Goal: Task Accomplishment & Management: Manage account settings

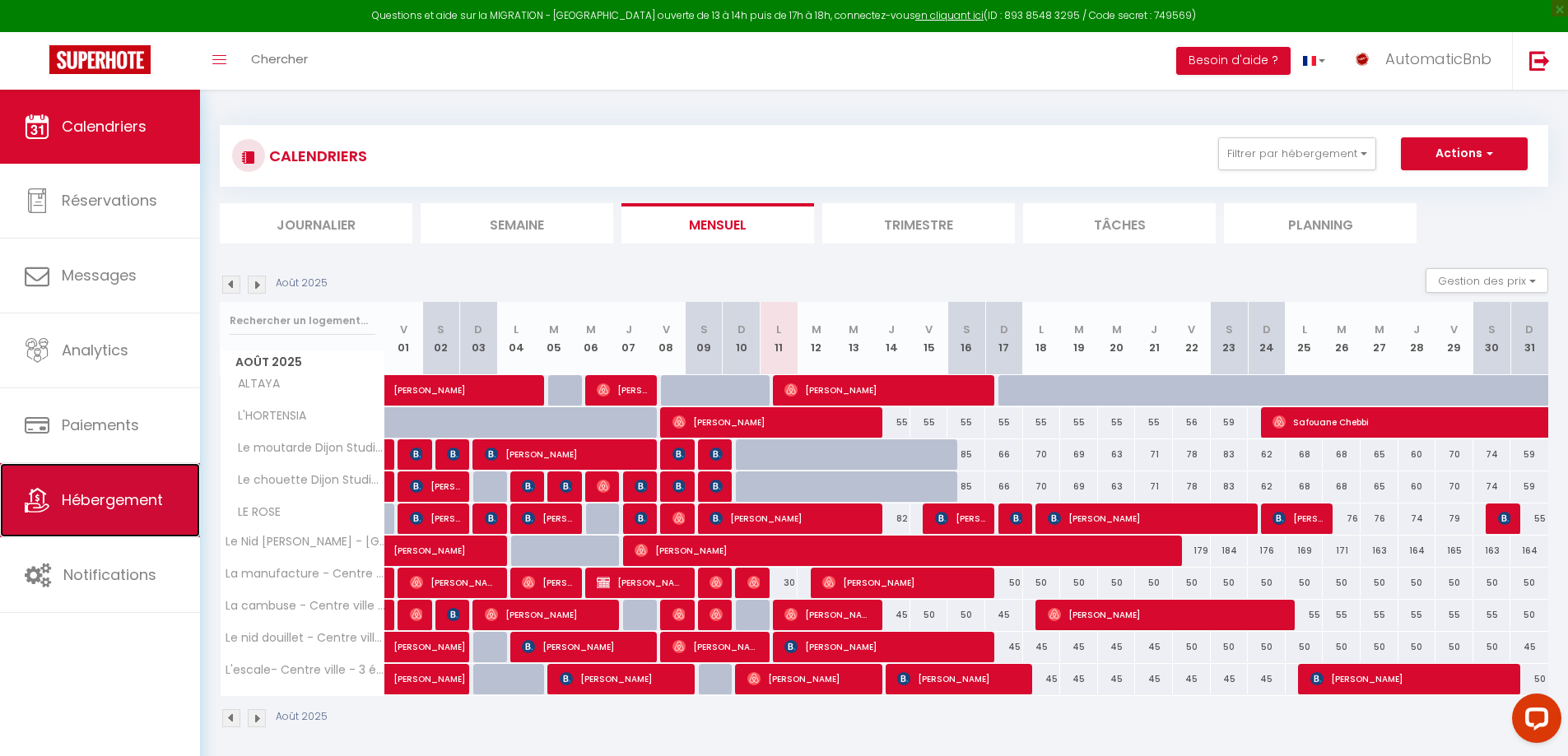
click at [82, 526] on link "Hébergement" at bounding box center [100, 500] width 200 height 74
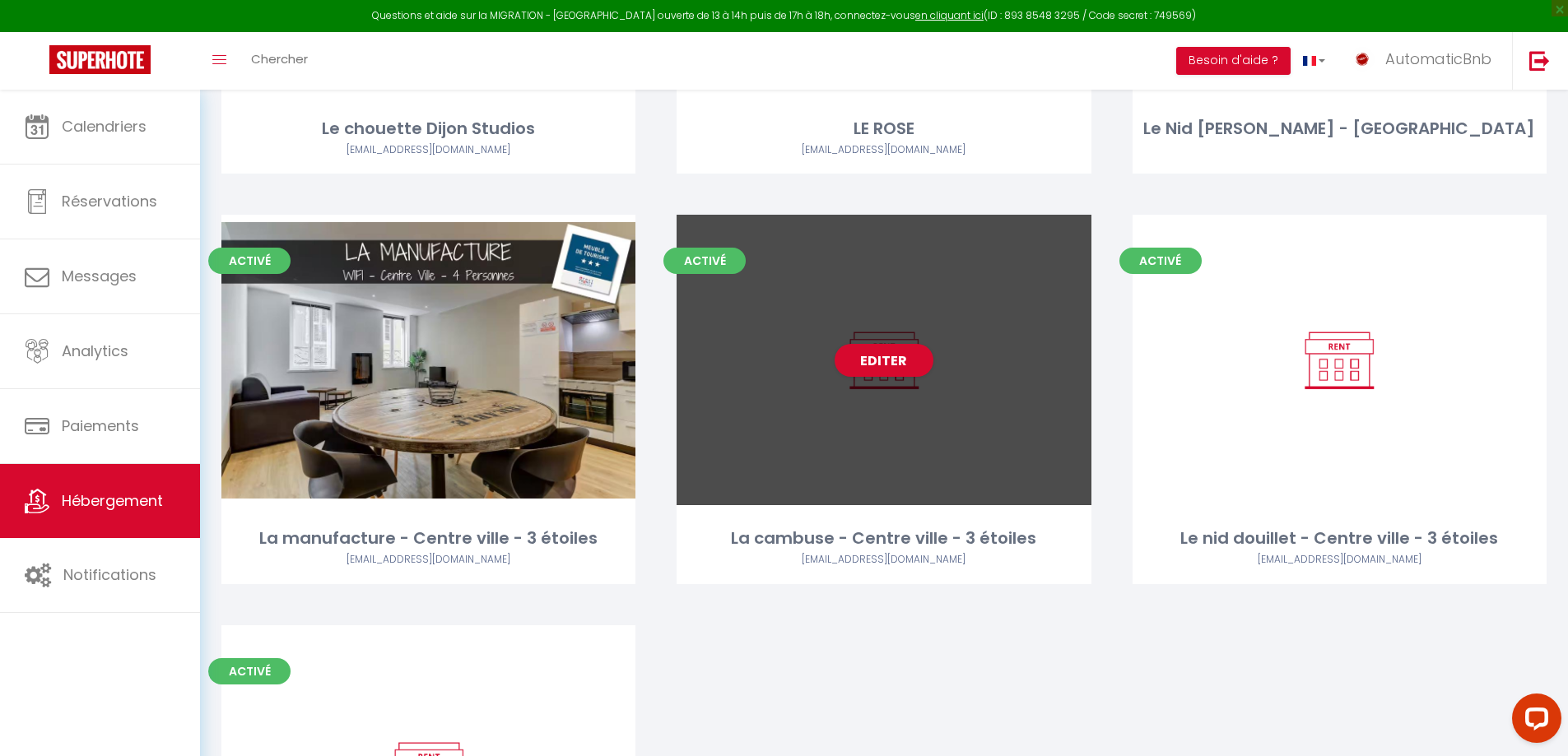
scroll to position [888, 0]
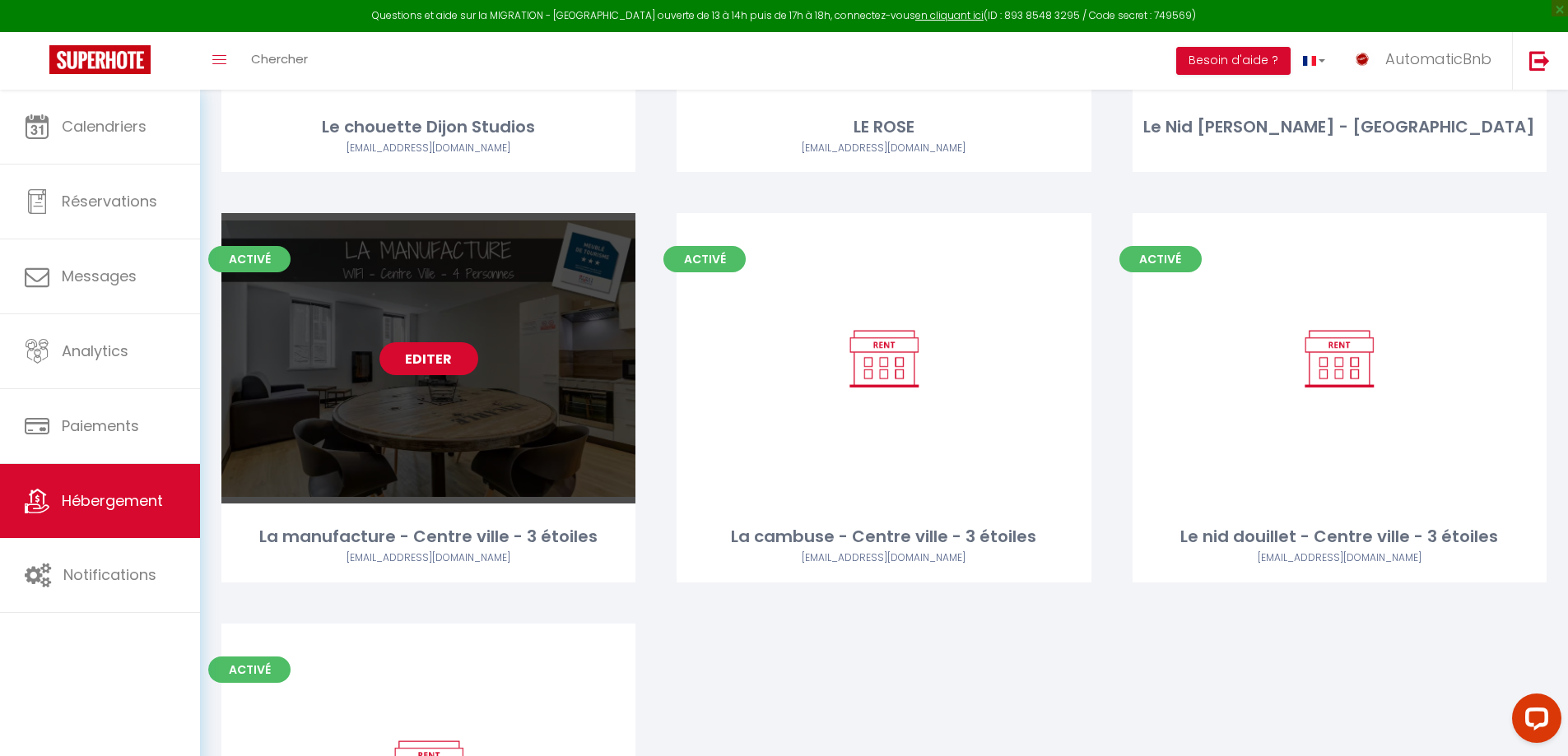
click at [394, 371] on link "Editer" at bounding box center [428, 359] width 99 height 33
select select "3"
select select "2"
select select "1"
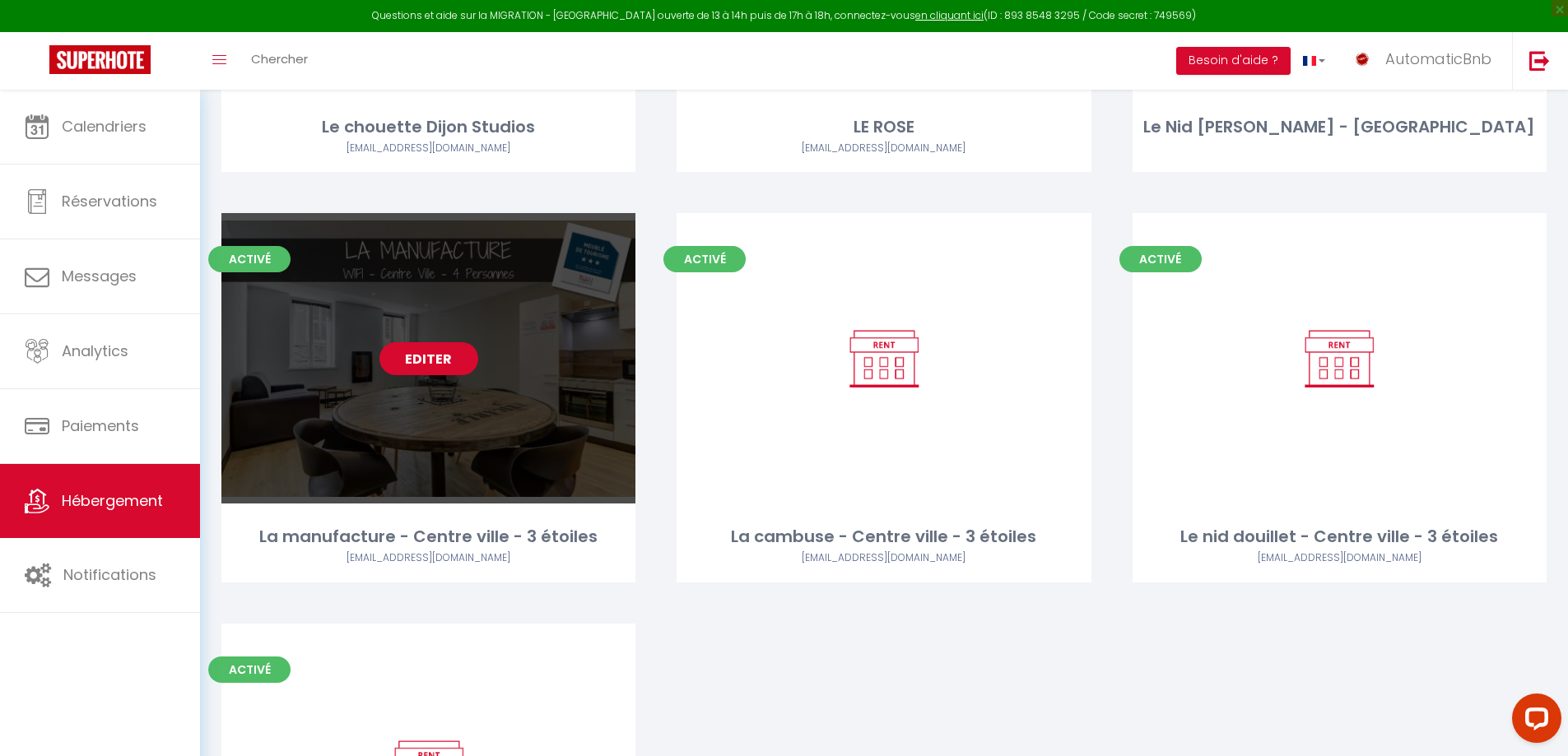
select select
select select "28"
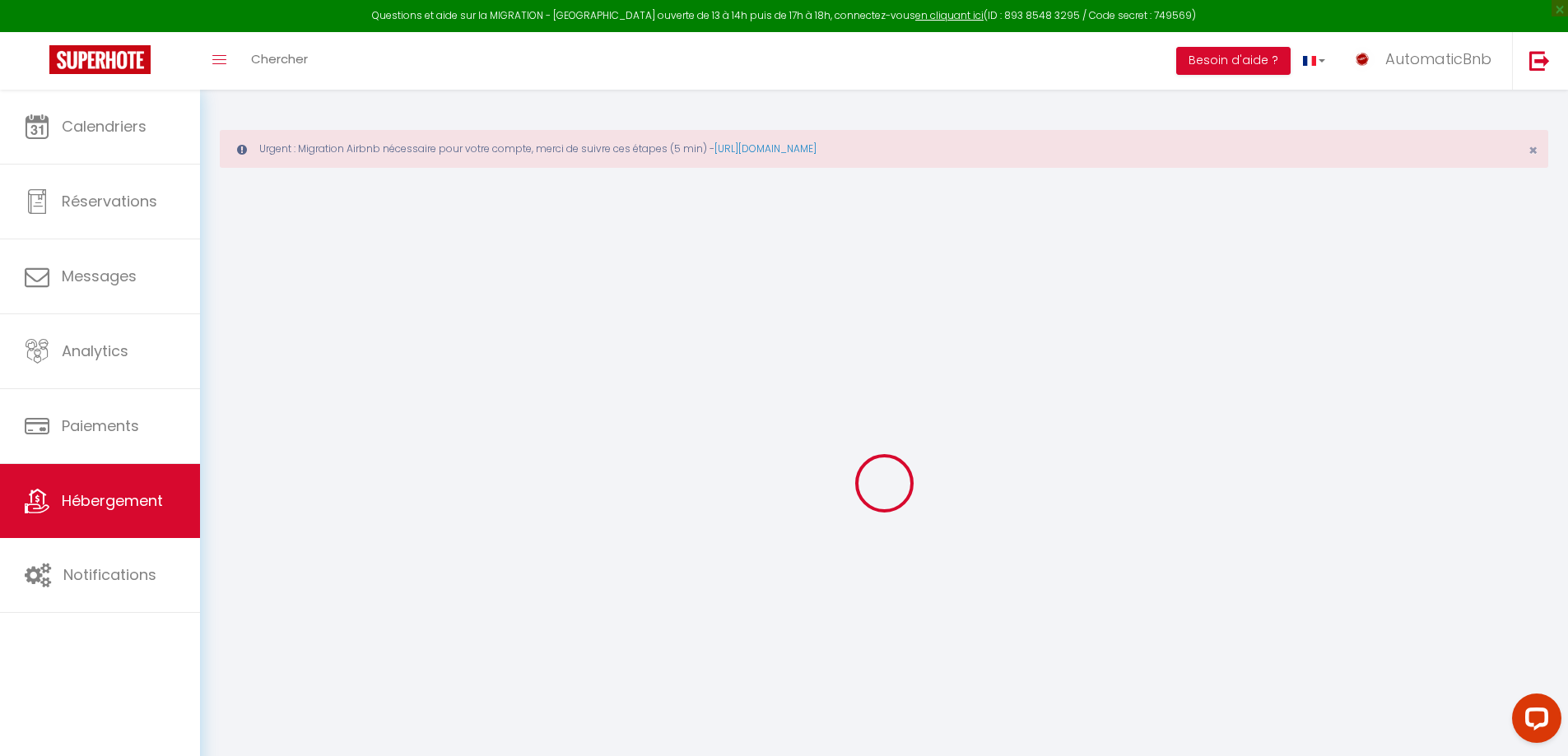
select select
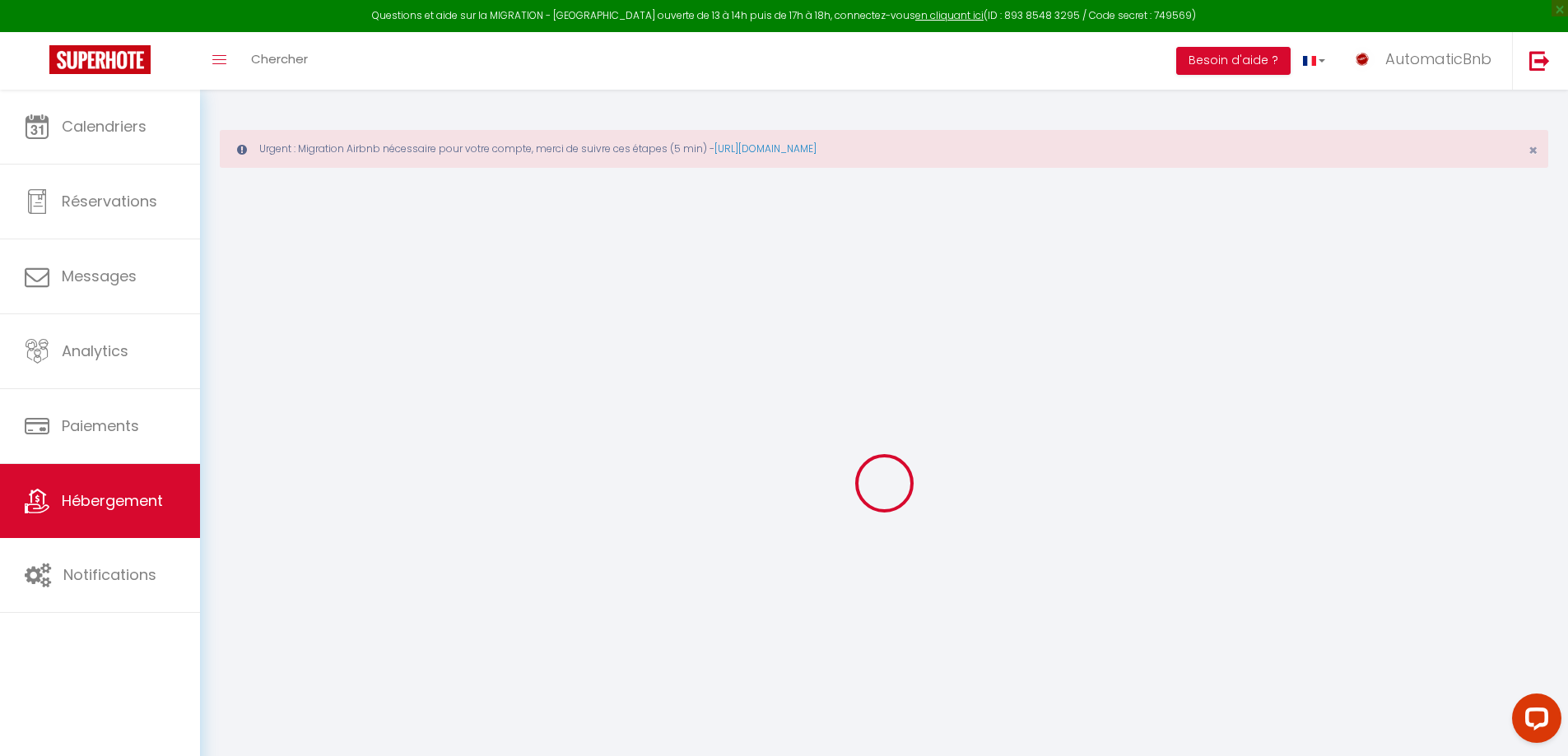
select select
checkbox input "false"
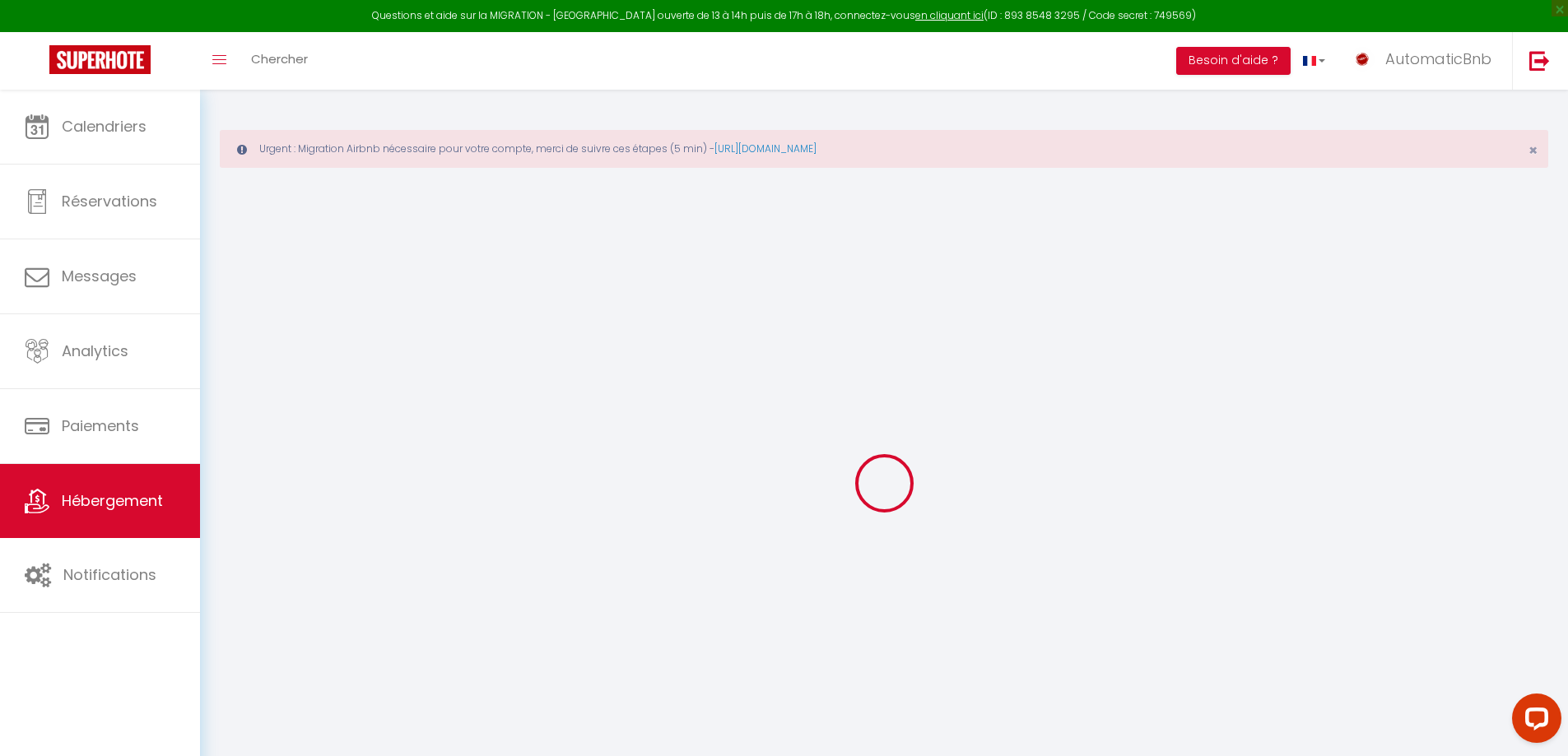
select select
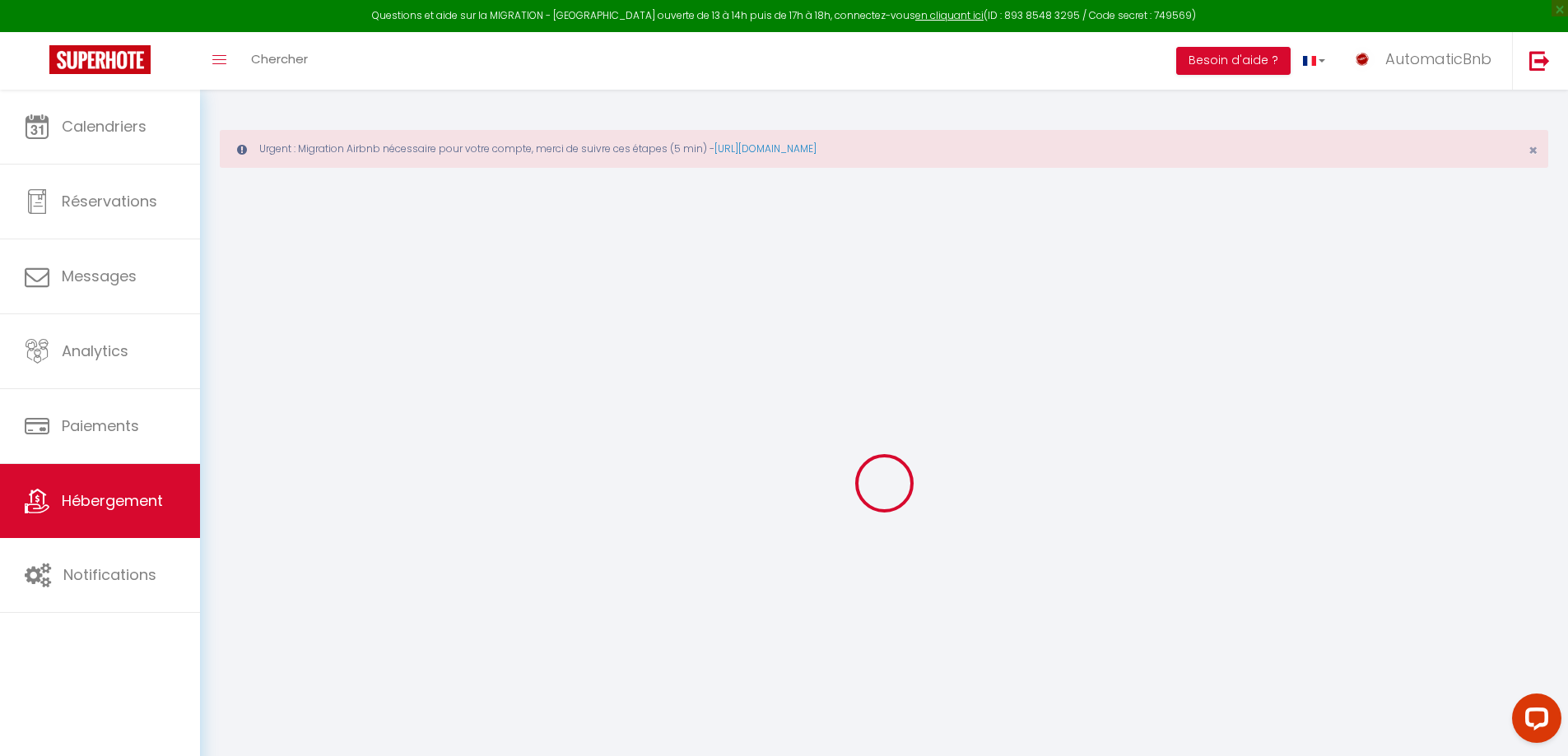
select select
checkbox input "false"
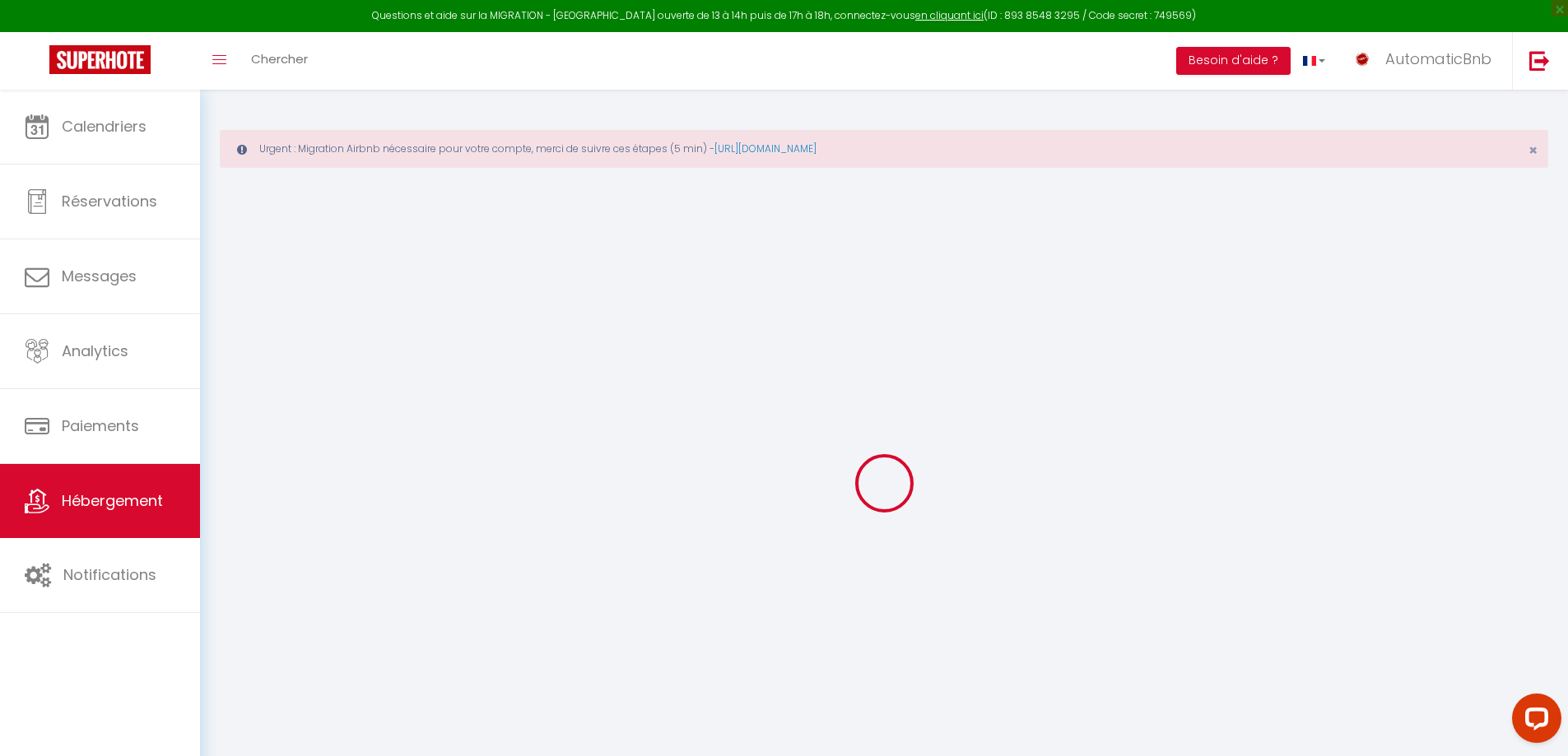
checkbox input "false"
select select
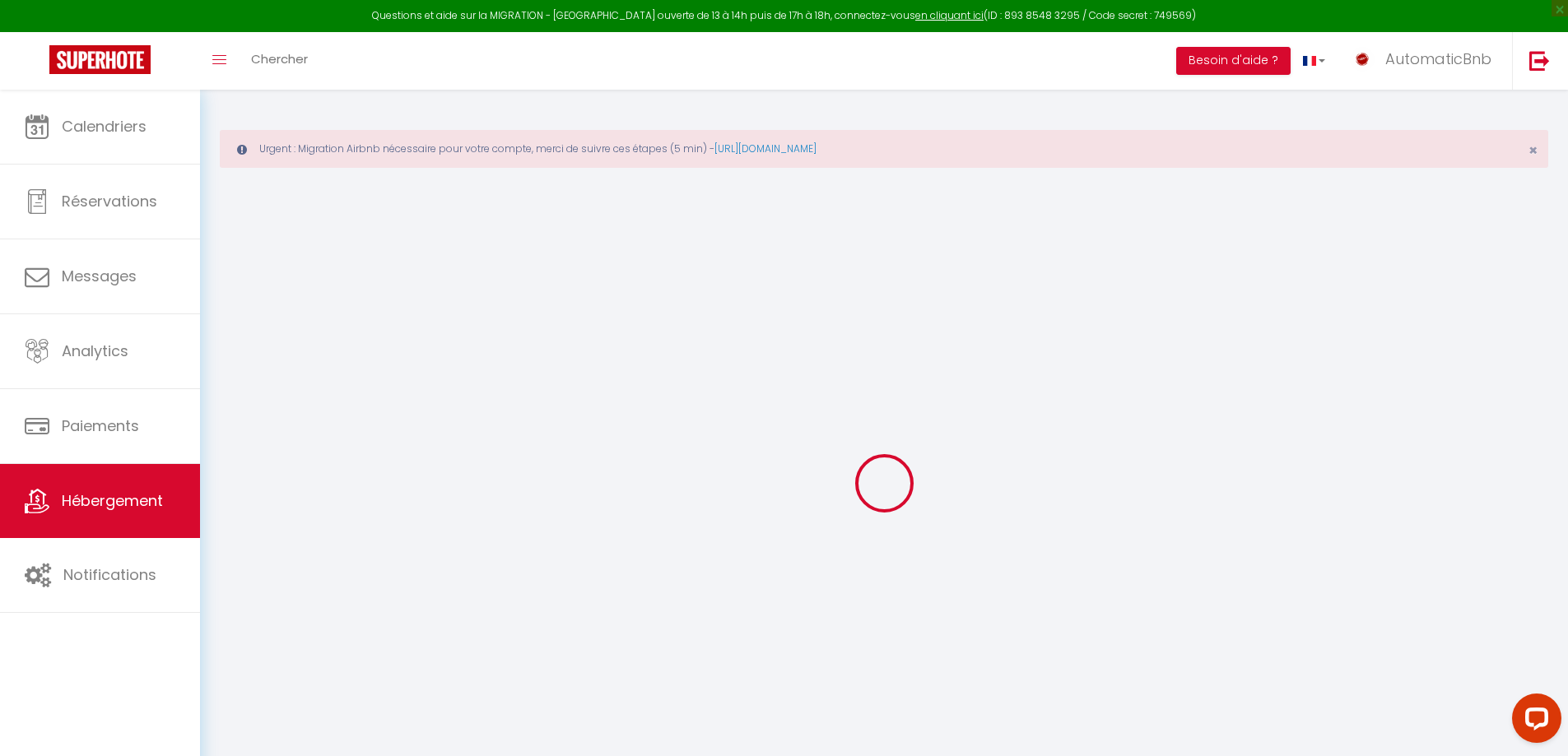
select select
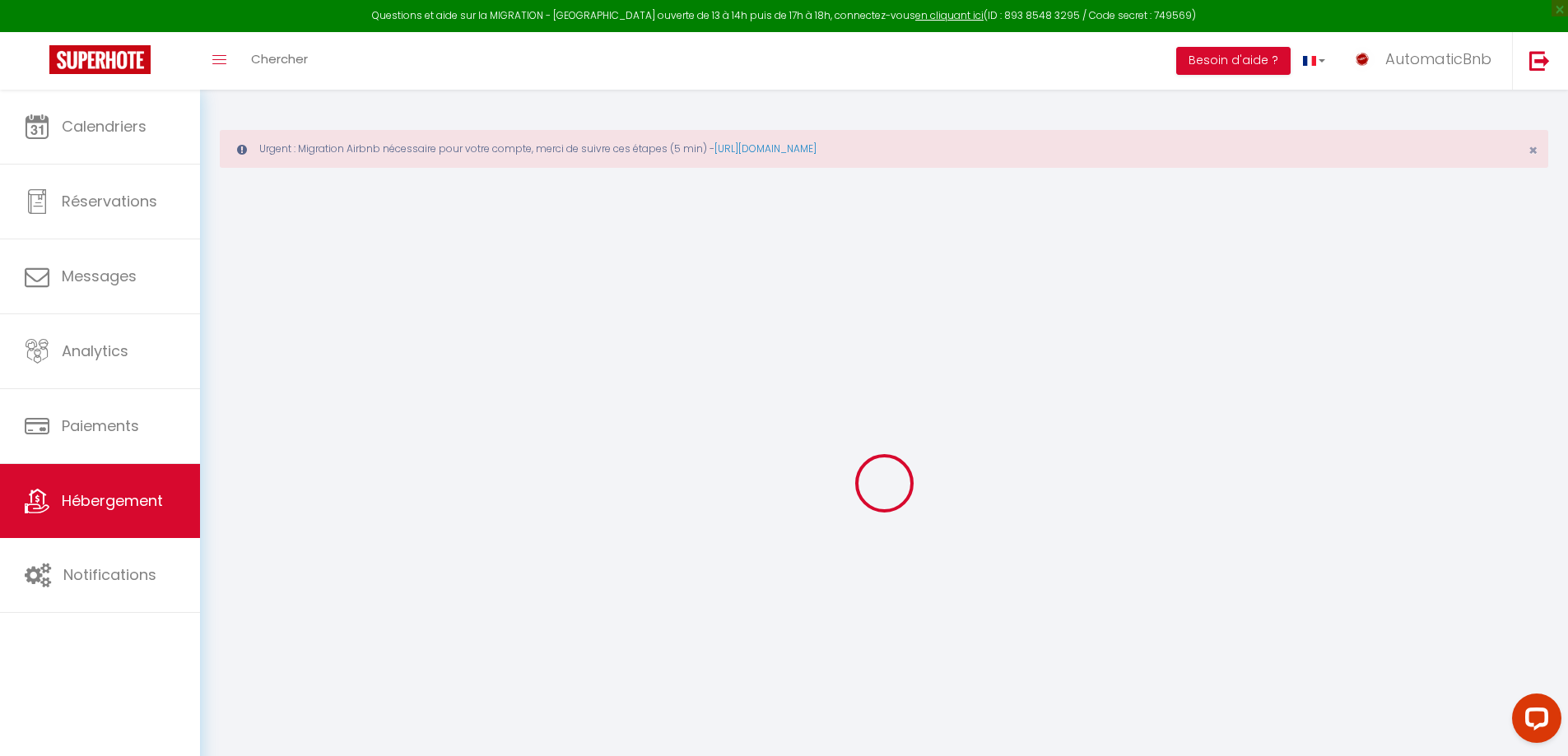
checkbox input "false"
select select
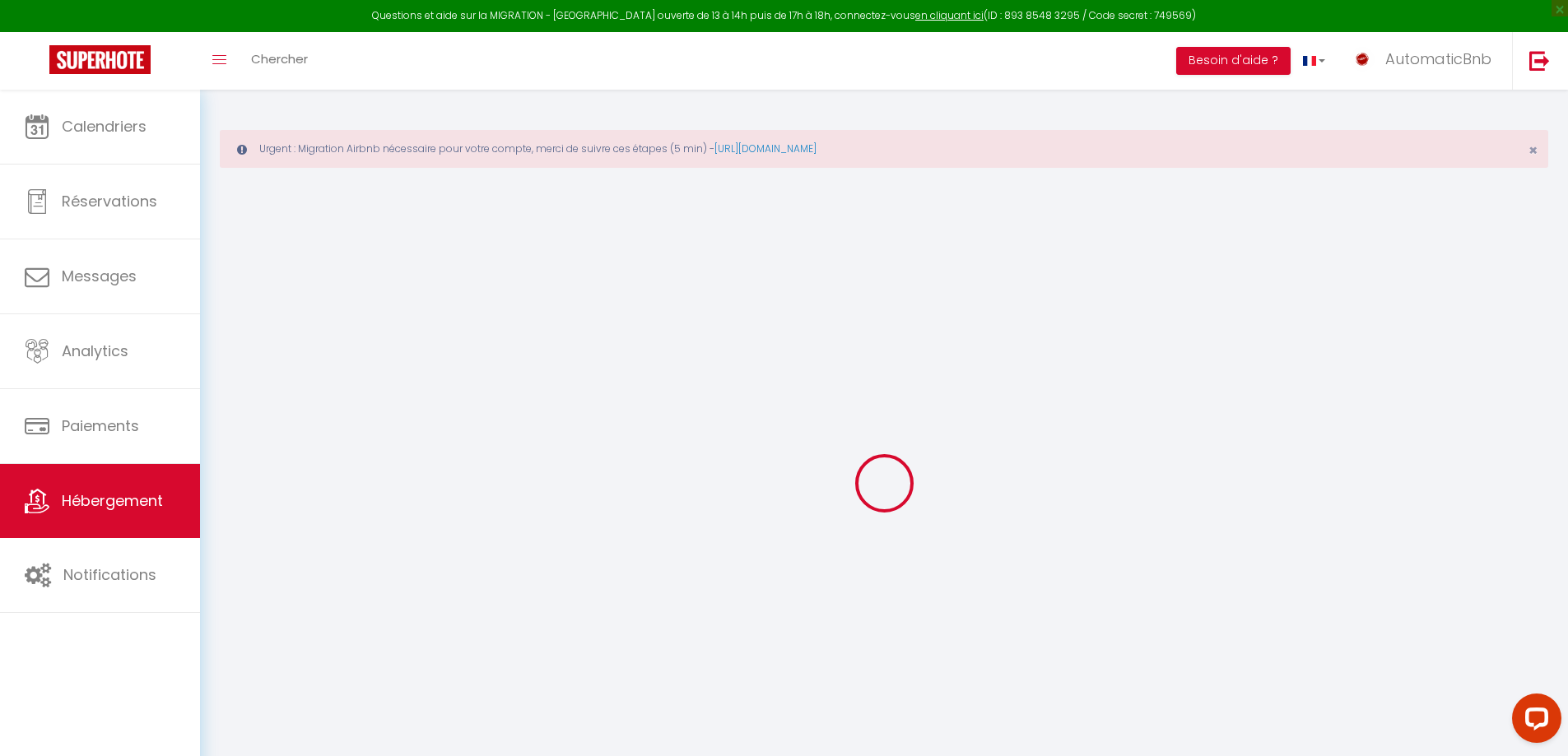
select select
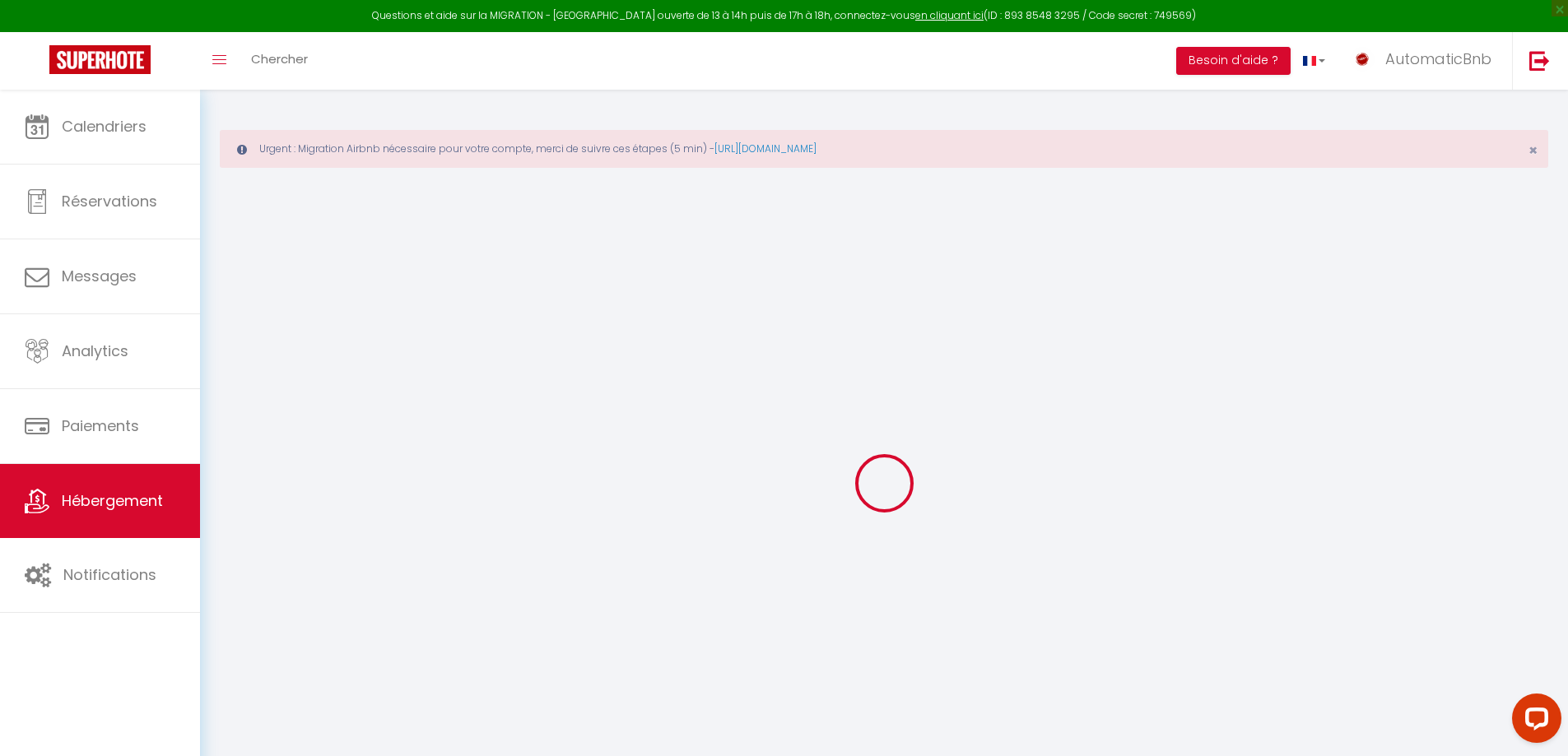
select select
checkbox input "false"
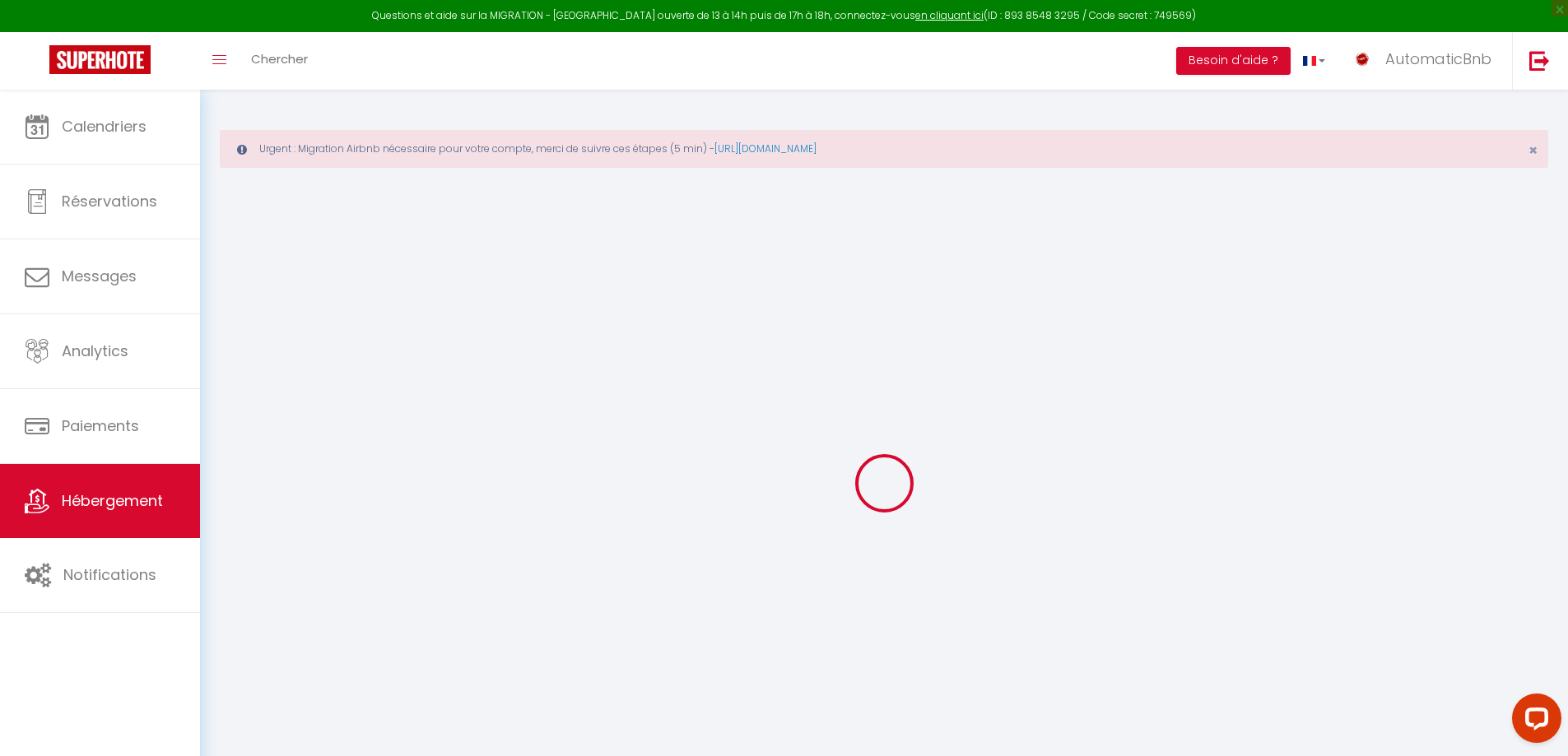
checkbox input "false"
select select
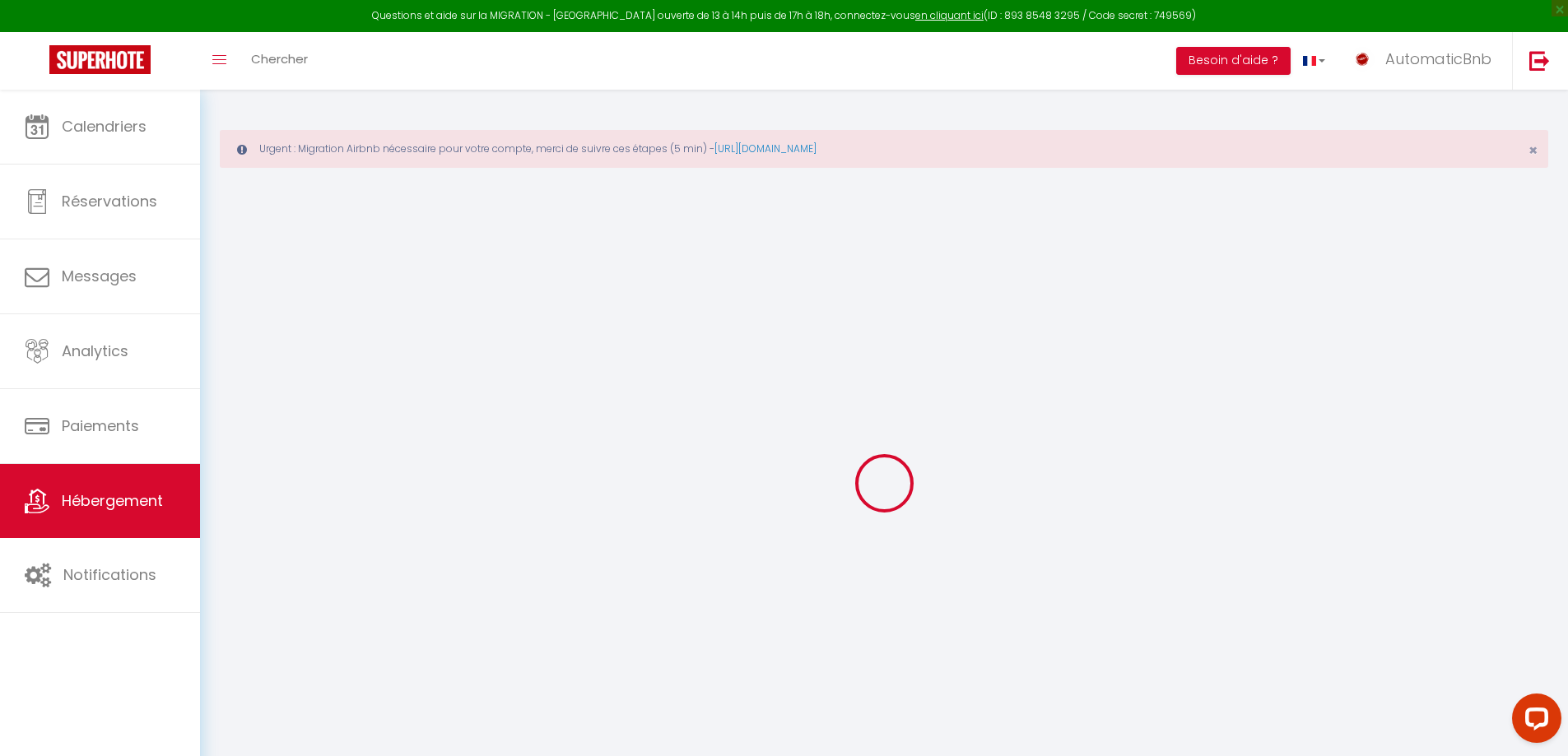
select select
checkbox input "false"
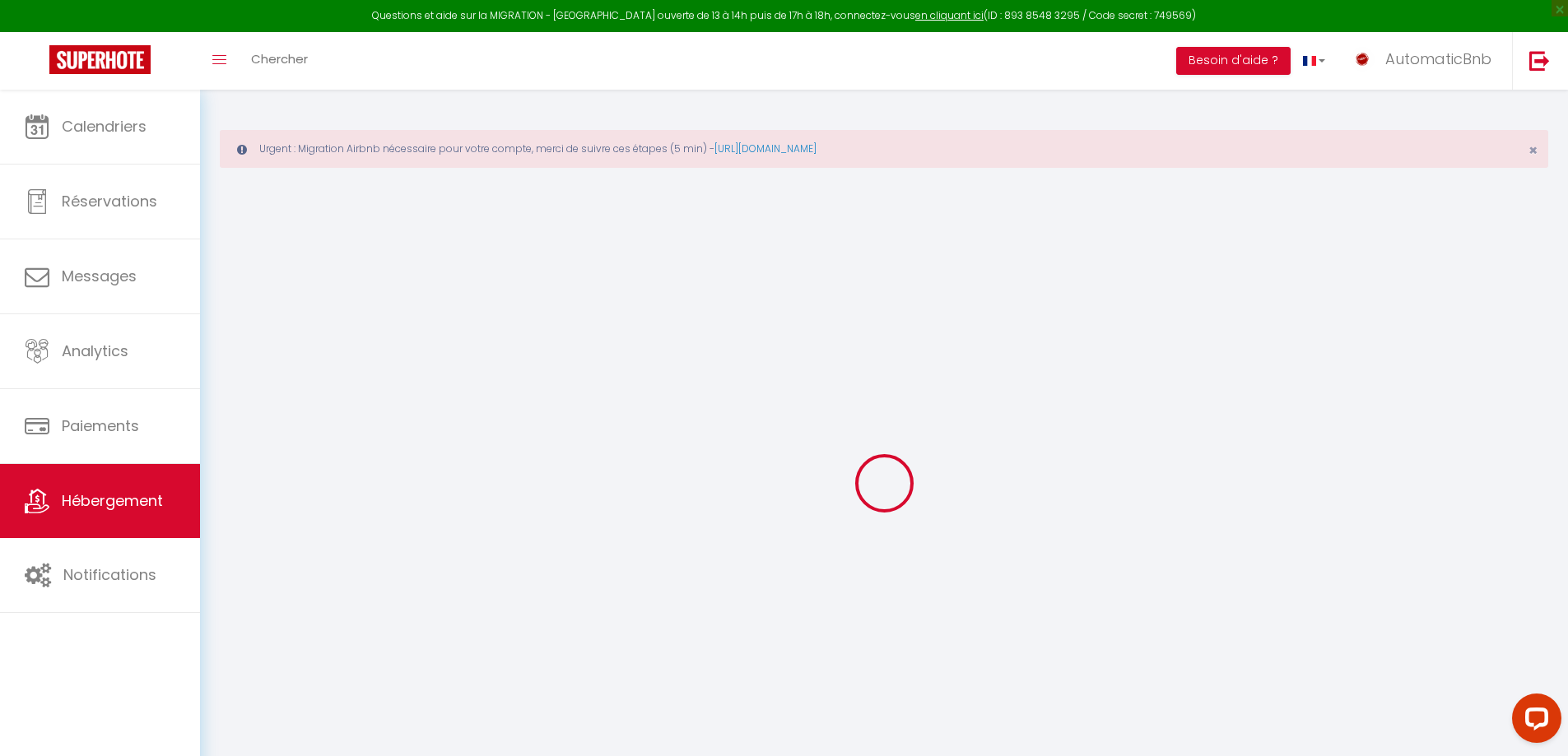
checkbox input "false"
select select
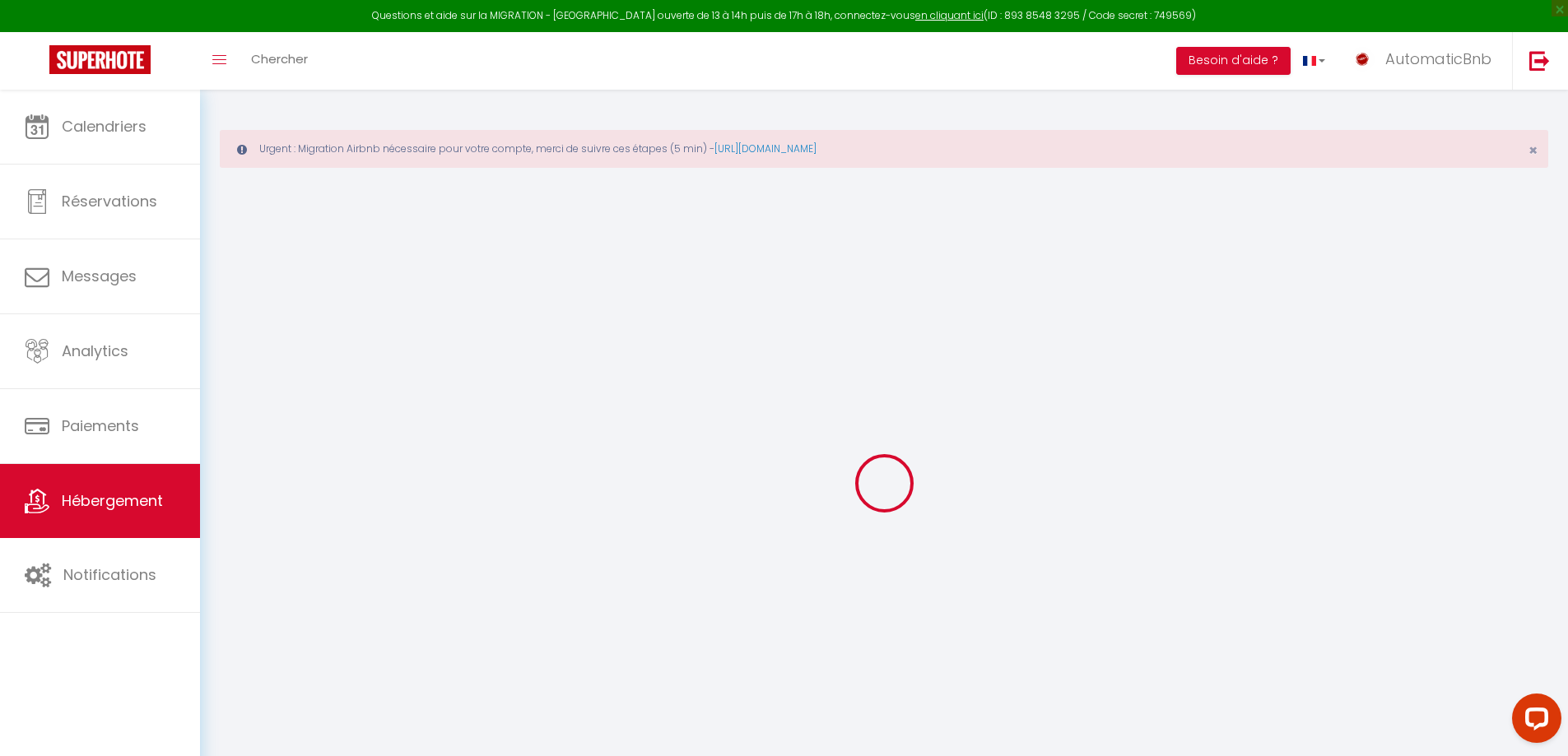
type input "La manufacture - Centre ville - 3 étoiles"
type input "SAS"
type input "OCTOPUS 39"
type input "[STREET_ADDRESS]"
type input "39200"
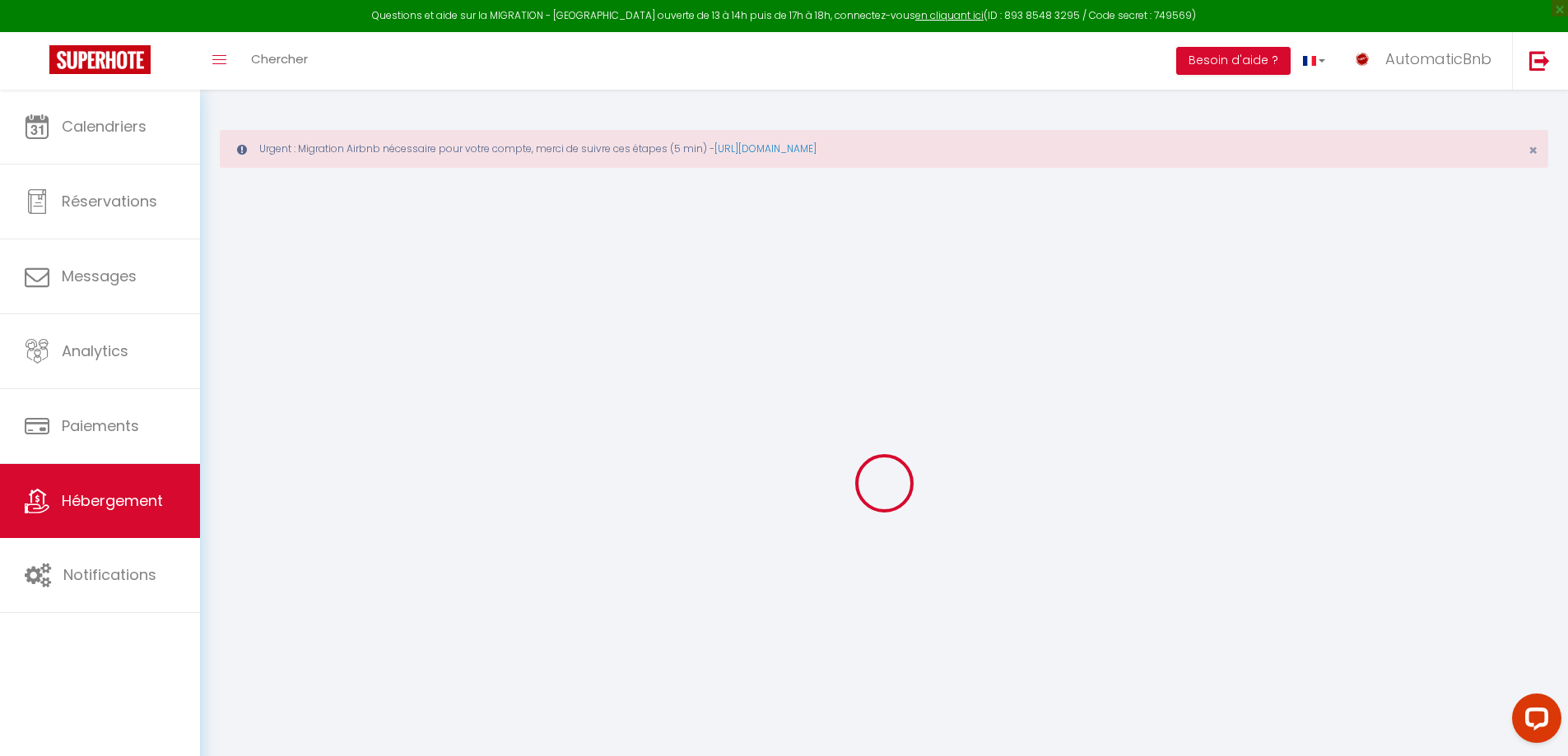
type input "SAINT [PERSON_NAME]"
type input "85"
type input "6"
type input "52"
type input "350"
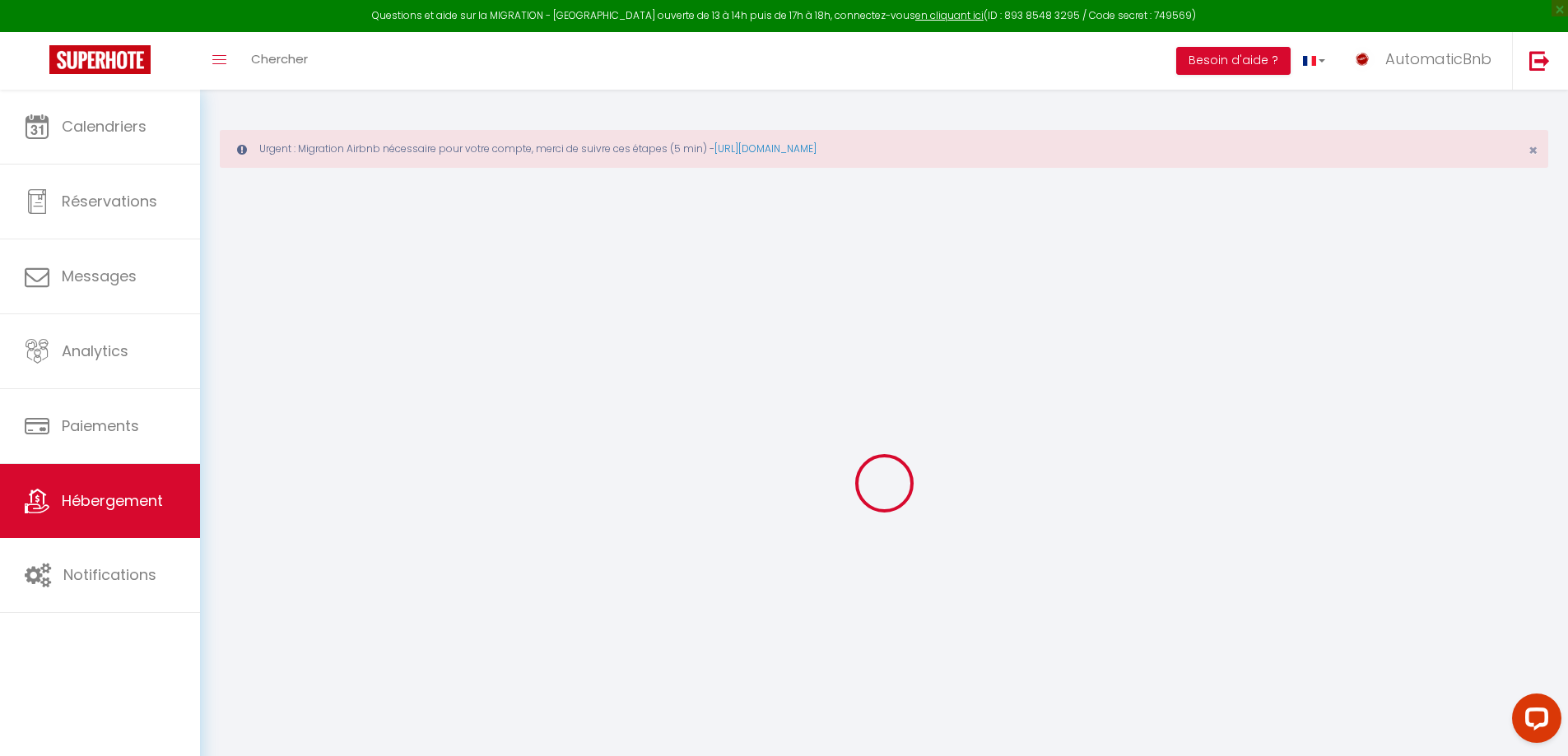
select select
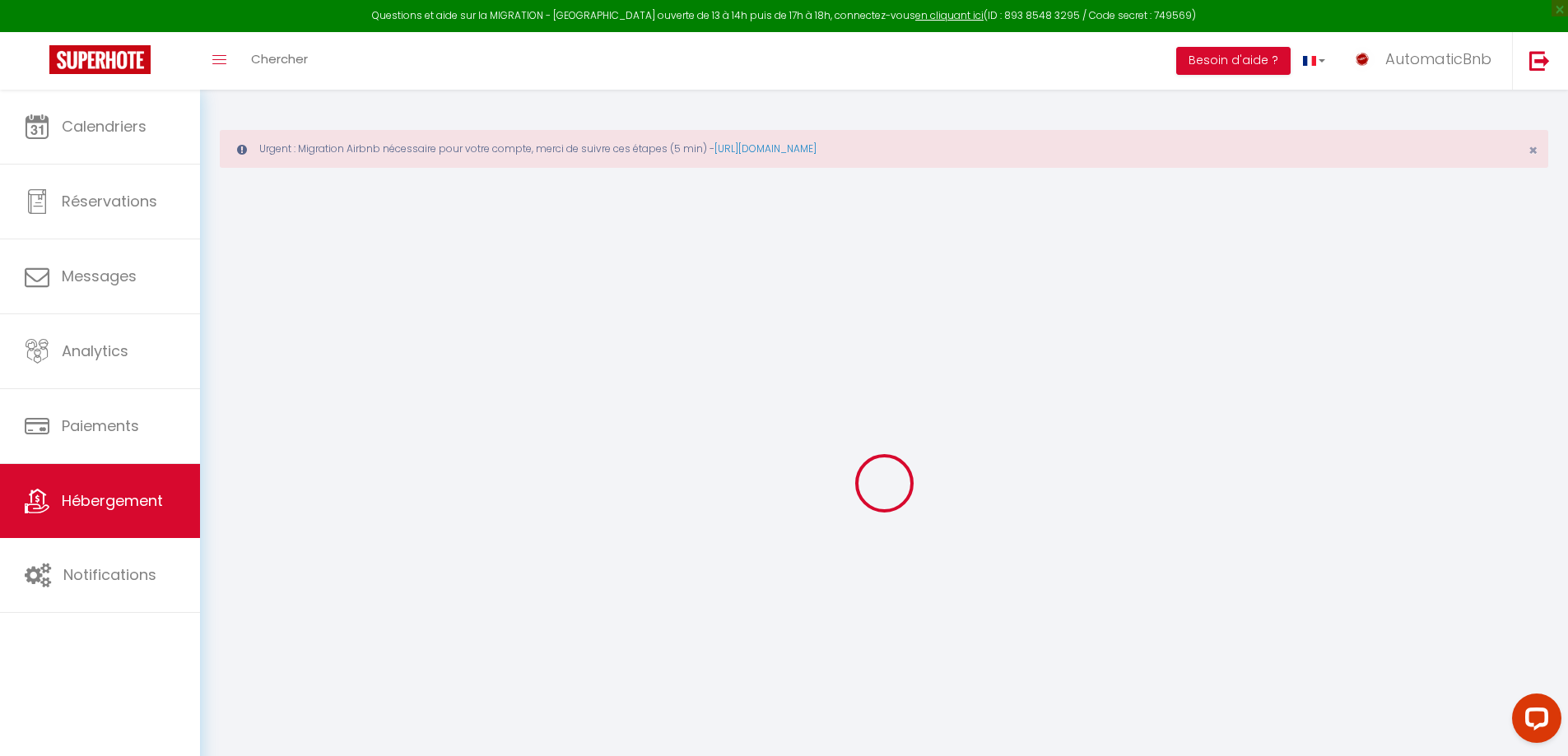
select select
type input "[STREET_ADDRESS][PERSON_NAME]"
type input "01000"
type input "[PERSON_NAME] EN [GEOGRAPHIC_DATA]"
type input "[EMAIL_ADDRESS][DOMAIN_NAME]"
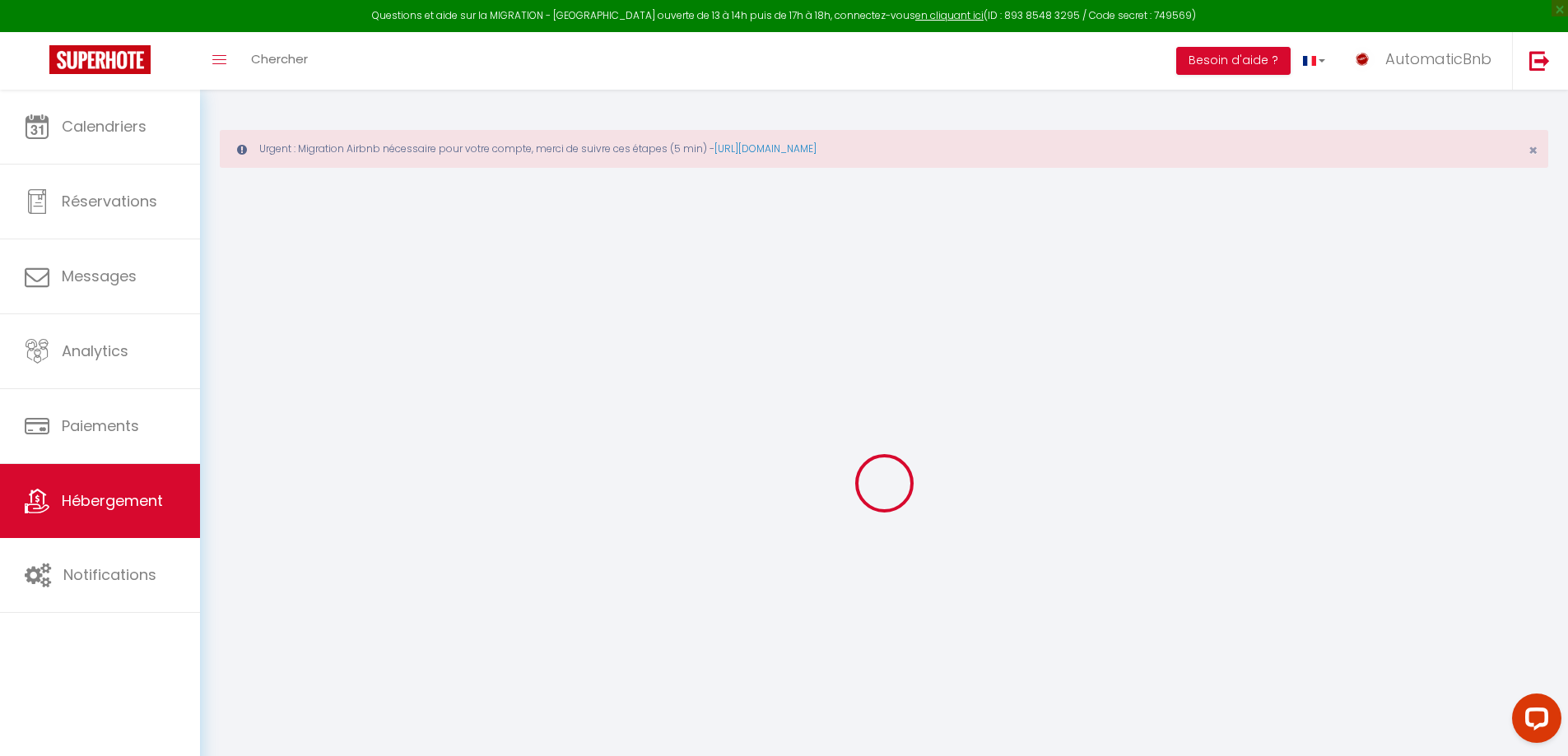
select select "12770"
checkbox input "false"
checkbox input "true"
checkbox input "false"
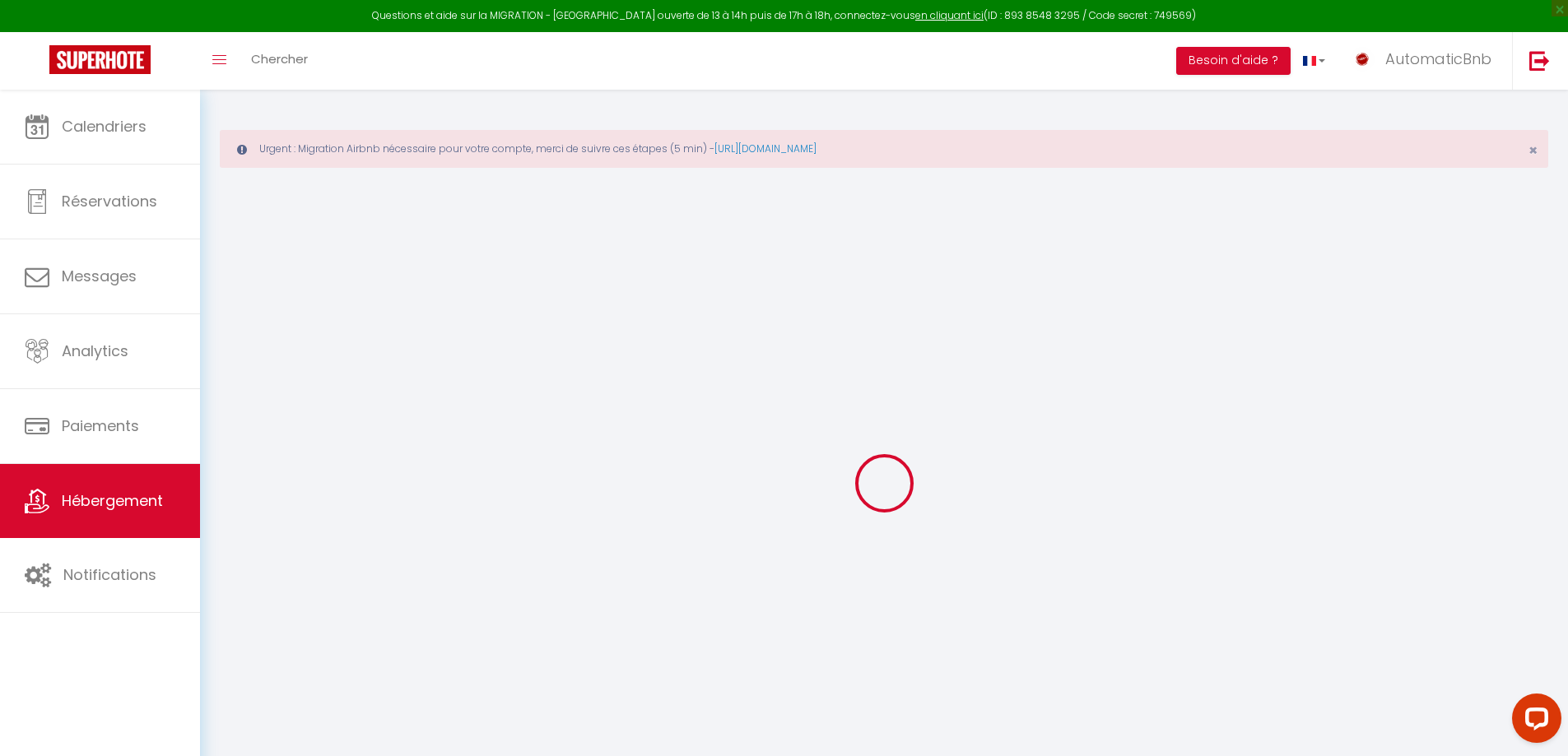
type input "0"
select select
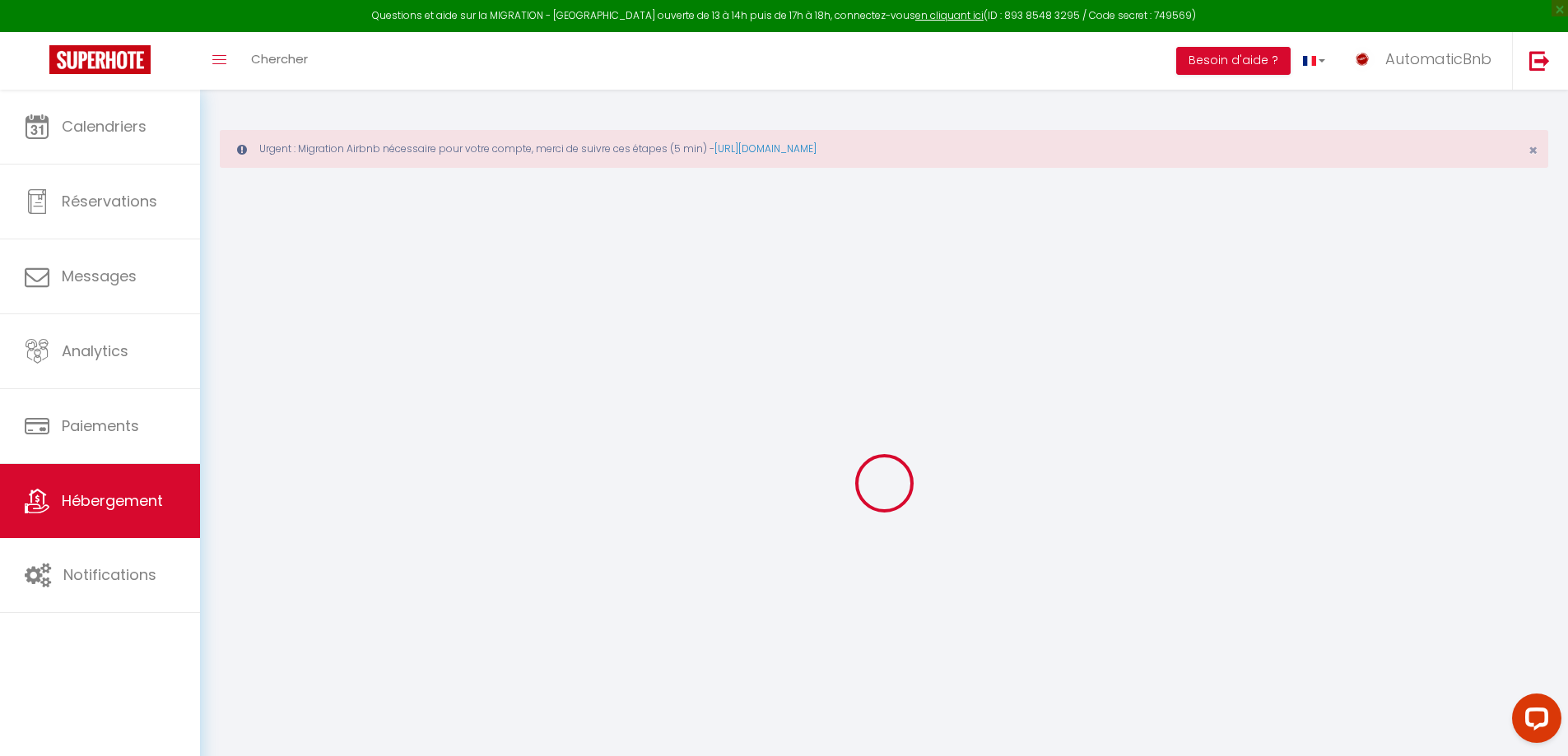
select select
checkbox input "false"
checkbox input "true"
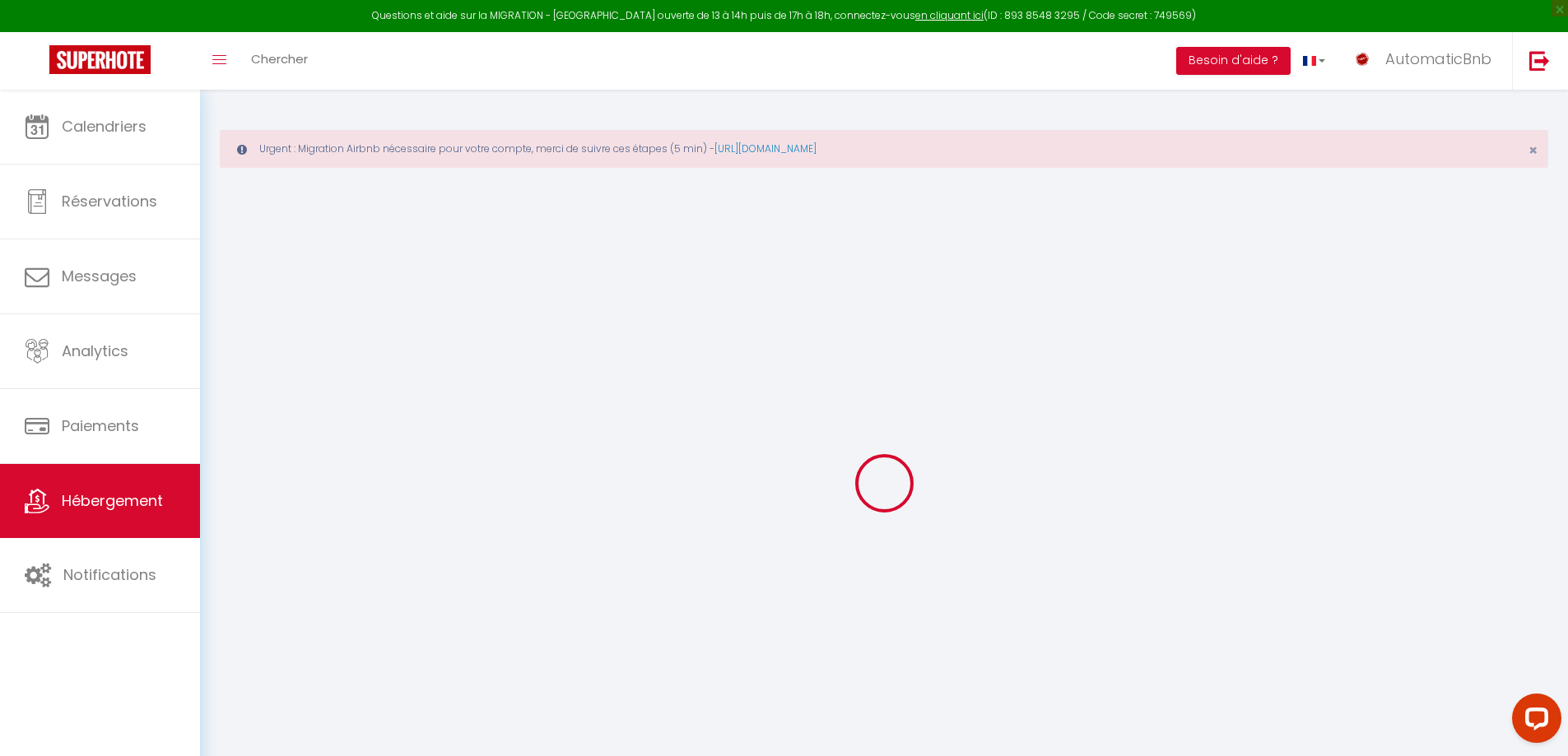
checkbox input "true"
checkbox input "false"
select select
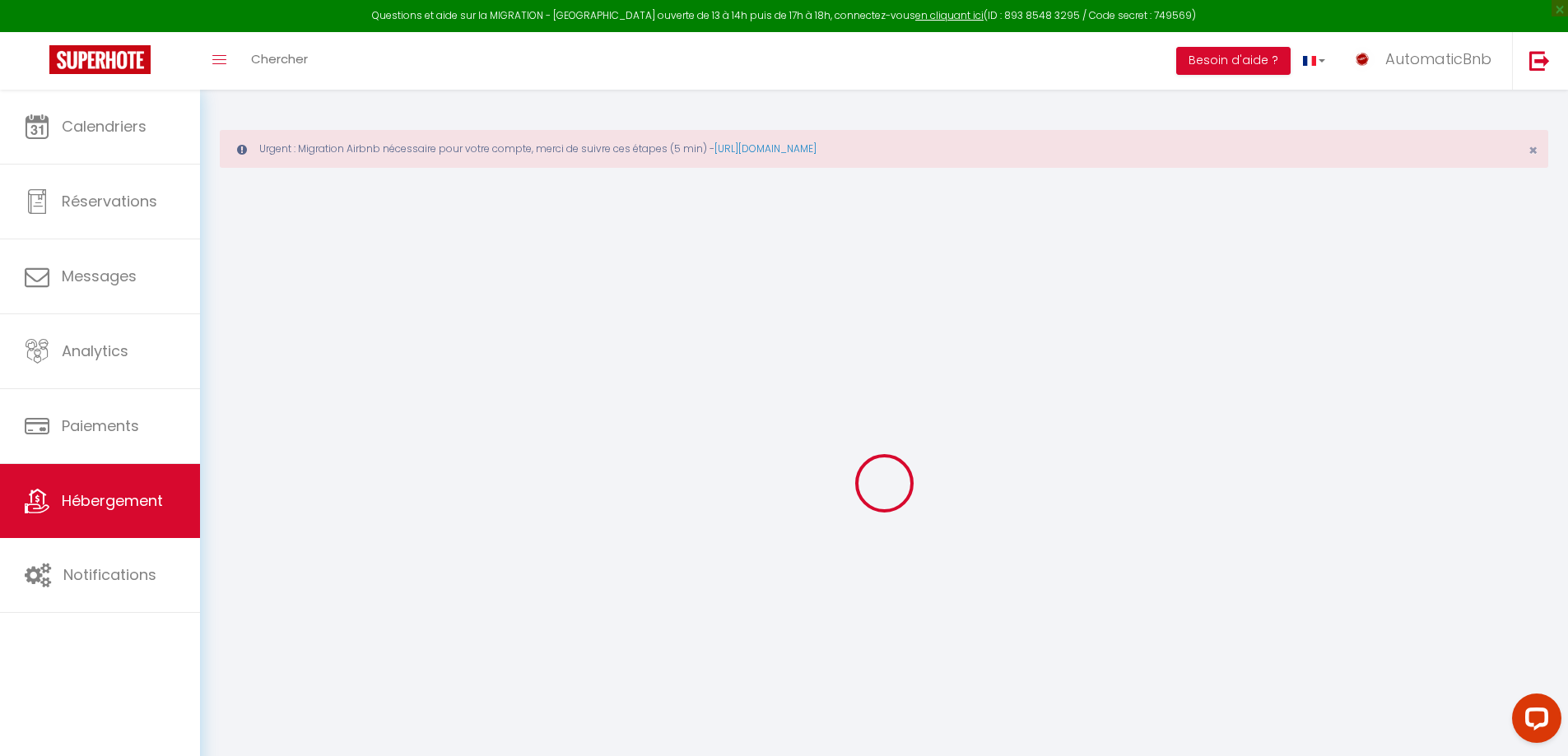
select select
checkbox input "false"
checkbox input "true"
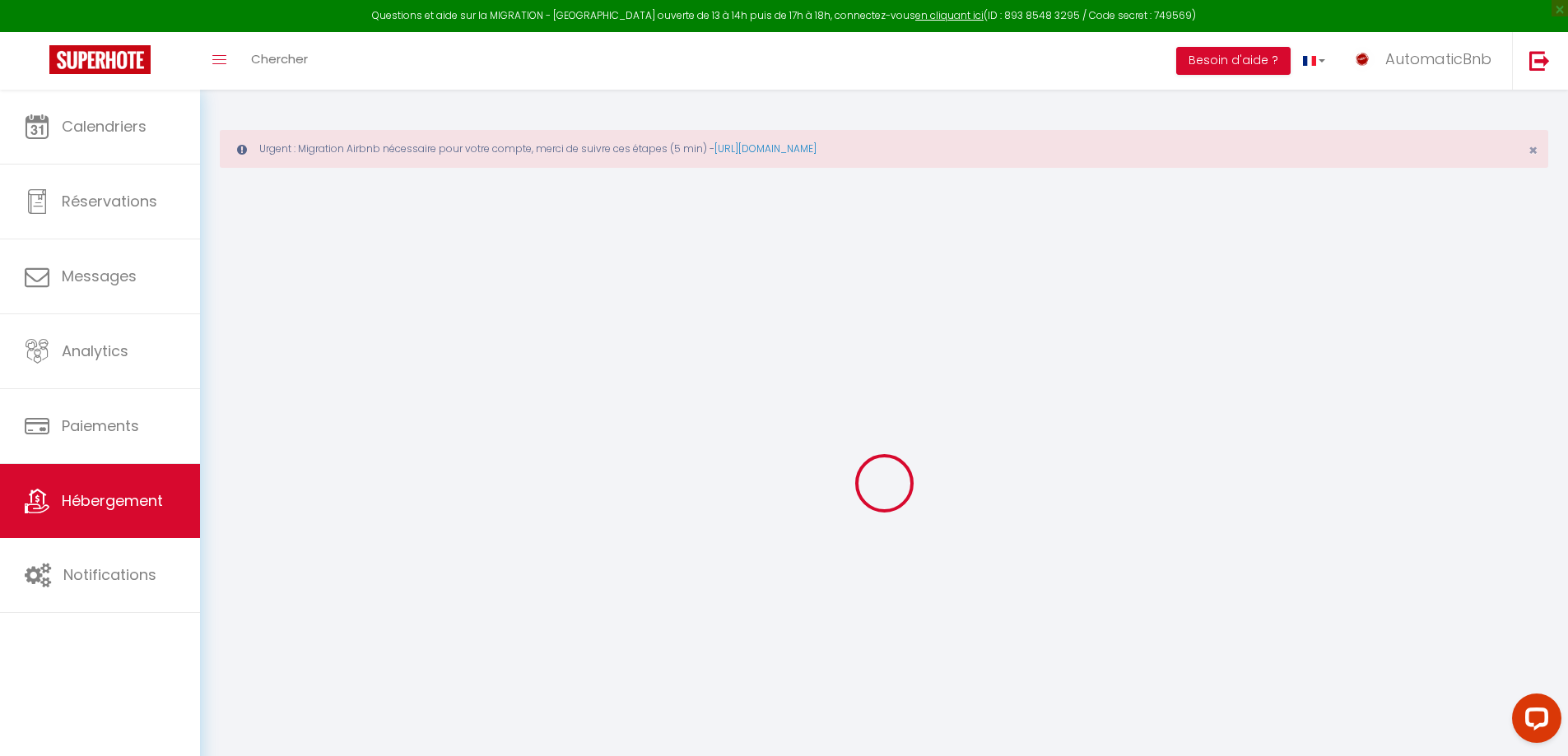
checkbox input "true"
checkbox input "false"
checkbox input "true"
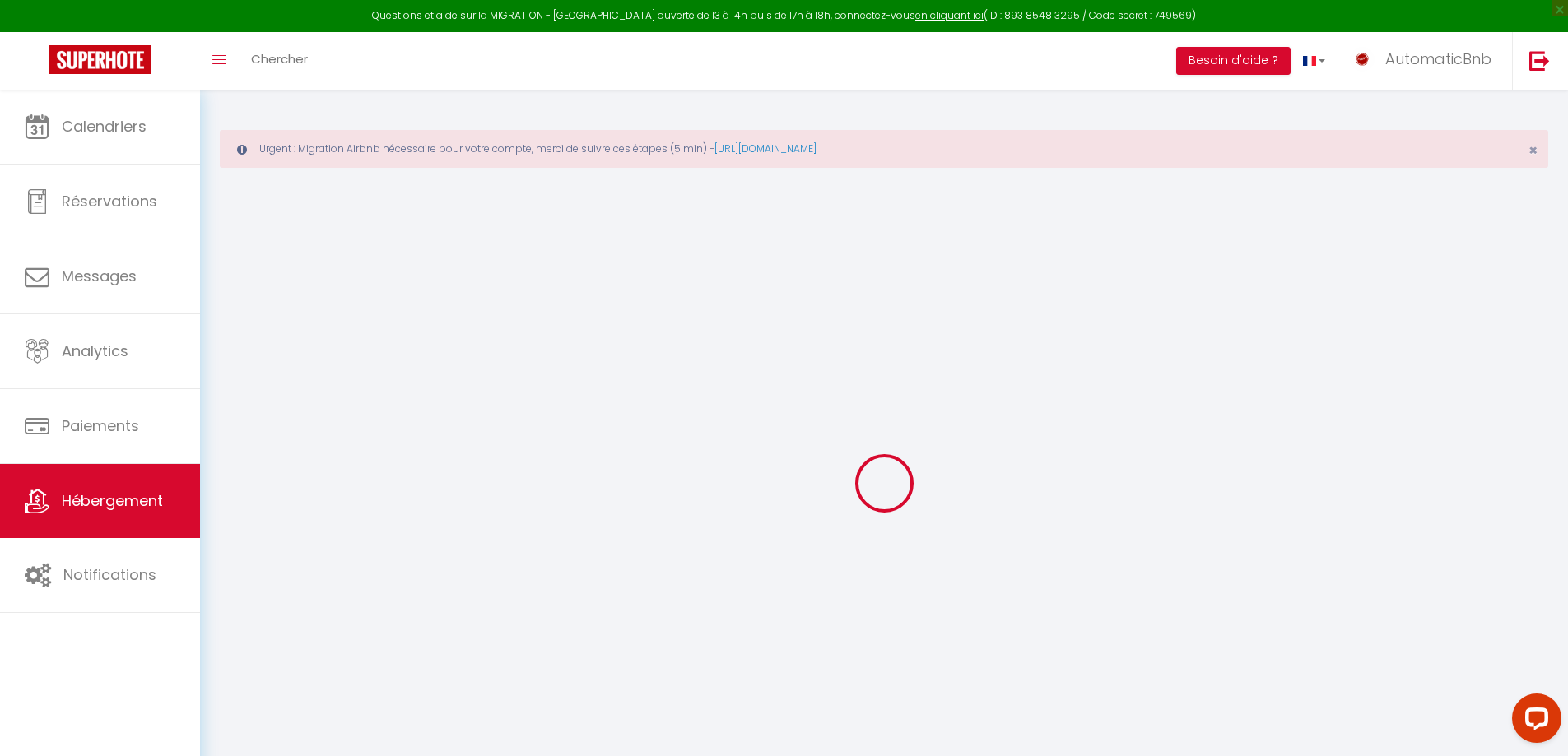
checkbox input "false"
select select "17:00"
select select "23:45"
select select "11:00"
select select "30"
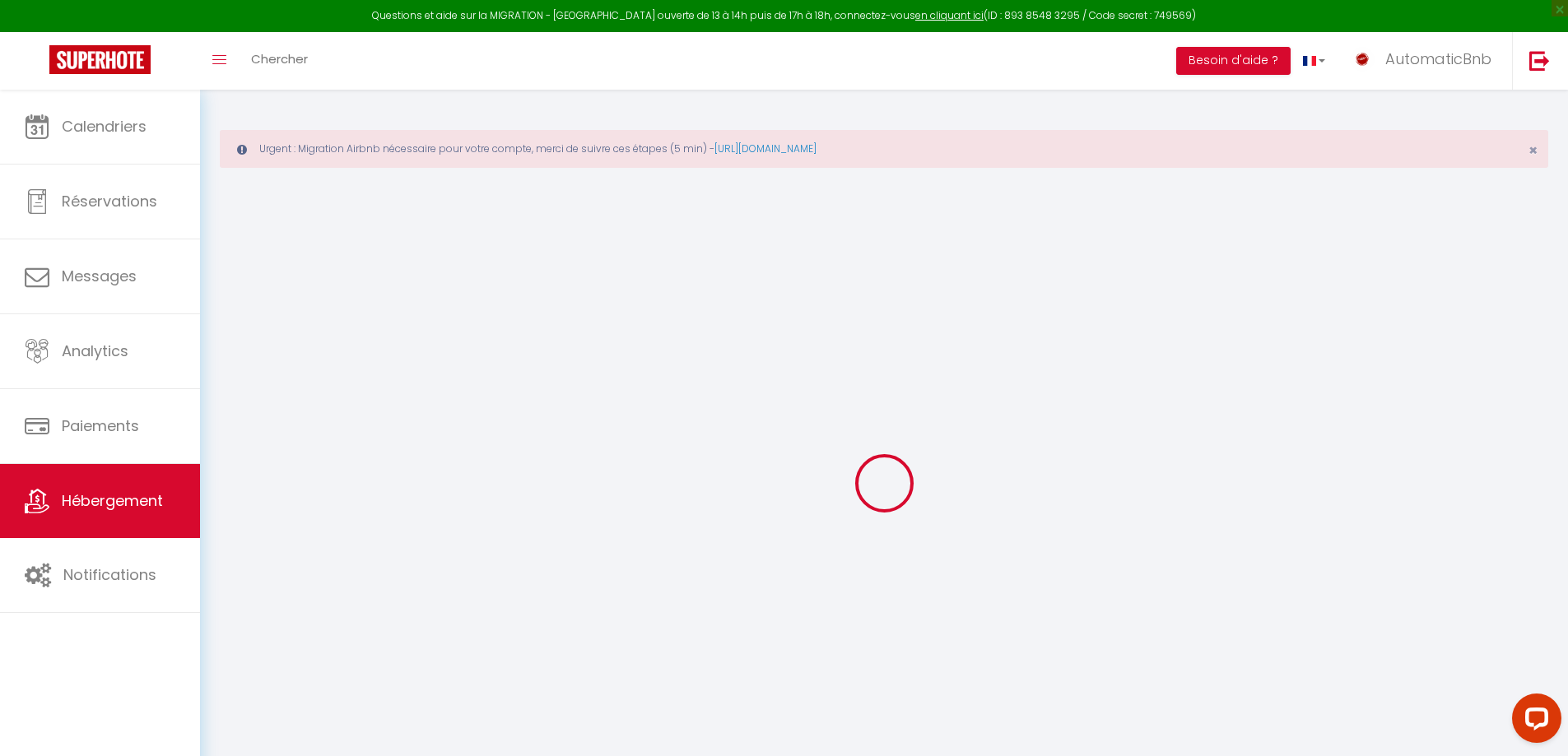
select select "120"
select select "22:00"
checkbox input "false"
checkbox input "true"
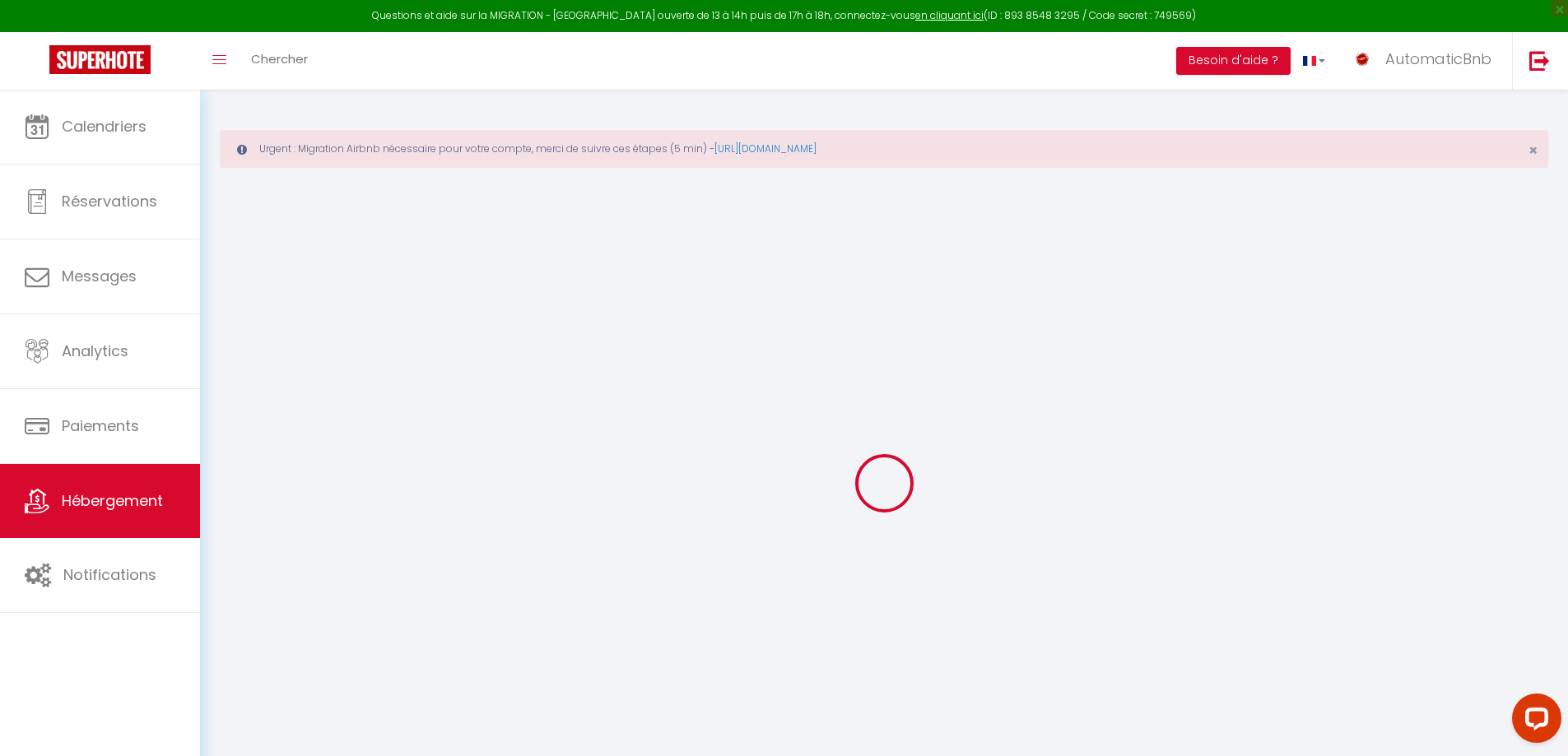
checkbox input "false"
checkbox input "true"
checkbox input "false"
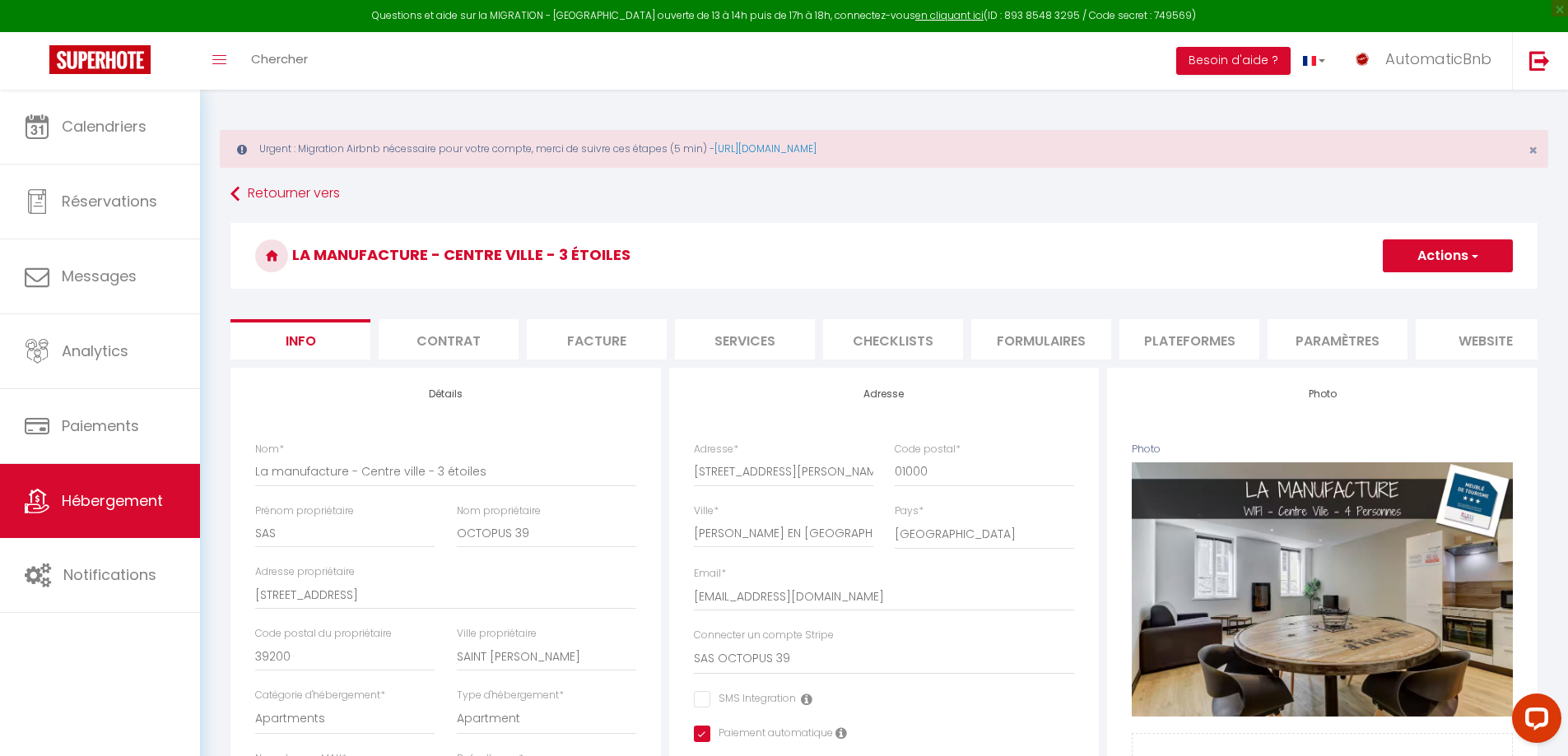
checkbox input "false"
checkbox input "true"
checkbox input "false"
click at [1543, 71] on link at bounding box center [1539, 61] width 54 height 58
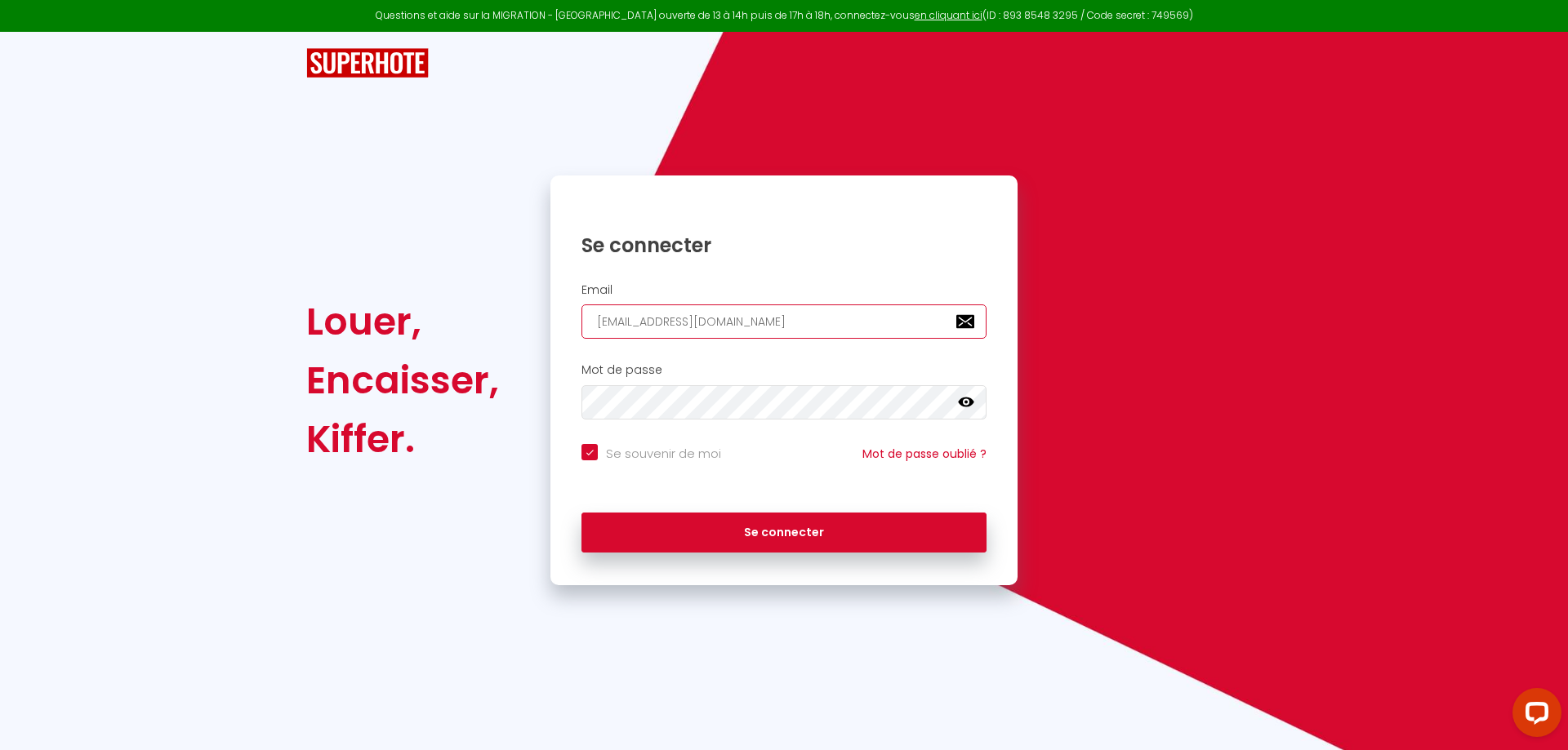
click at [774, 331] on input "[EMAIL_ADDRESS][DOMAIN_NAME]" at bounding box center [784, 321] width 405 height 35
type input "[EMAIL_ADDRESS][DOMAIN_NAME]"
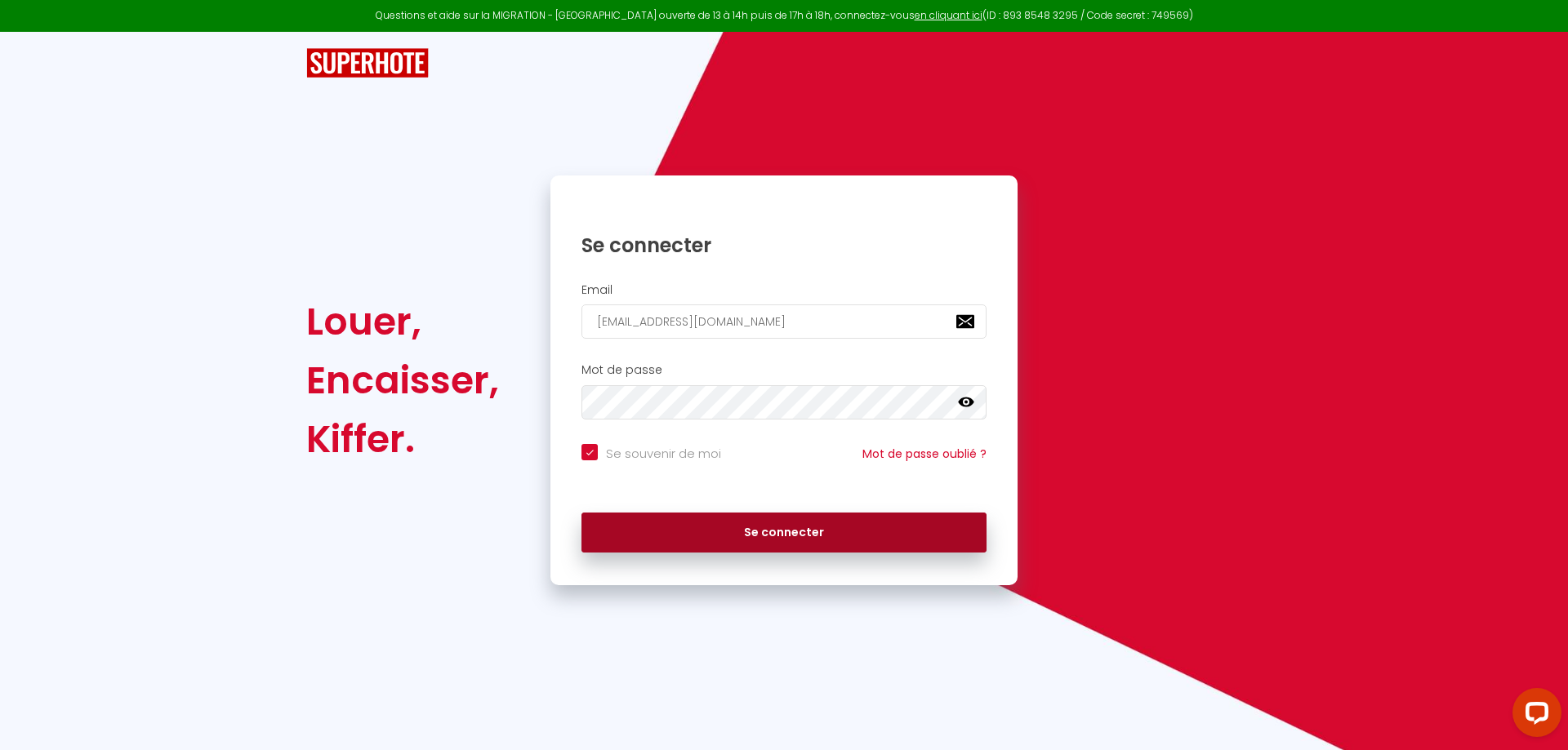
click at [832, 547] on button "Se connecter" at bounding box center [784, 533] width 405 height 41
checkbox input "true"
